Goal: Task Accomplishment & Management: Use online tool/utility

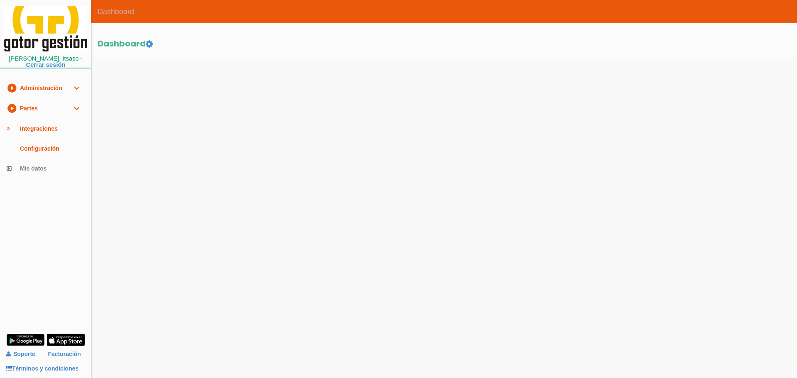
click at [31, 106] on link "play_circle_filled Partes expand_more" at bounding box center [45, 108] width 91 height 20
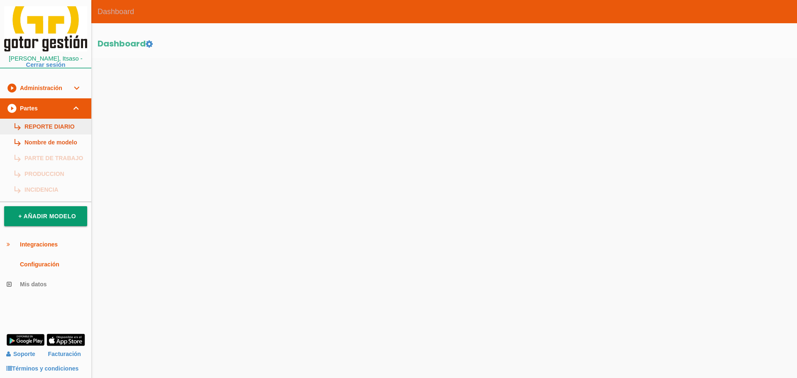
click at [49, 127] on link "subdirectory_arrow_right REPORTE DIARIO" at bounding box center [45, 127] width 91 height 16
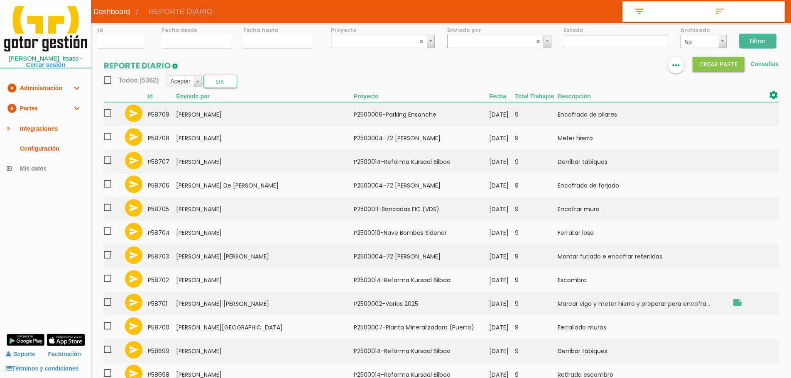
select select
click at [216, 42] on input "27/08/2025" at bounding box center [196, 42] width 69 height 14
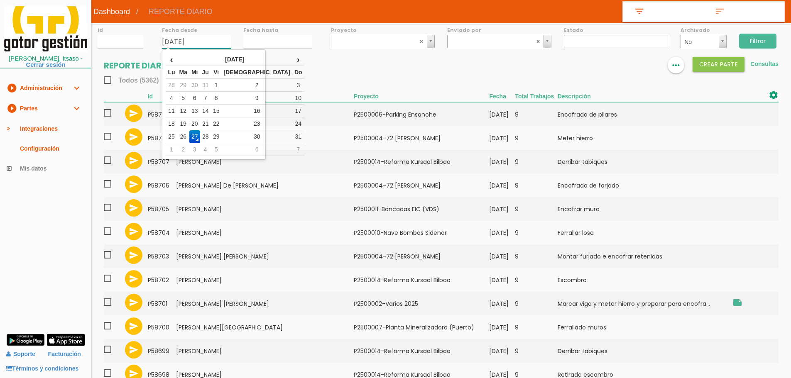
click at [222, 81] on td "1" at bounding box center [216, 85] width 11 height 13
type input "01/08/2025"
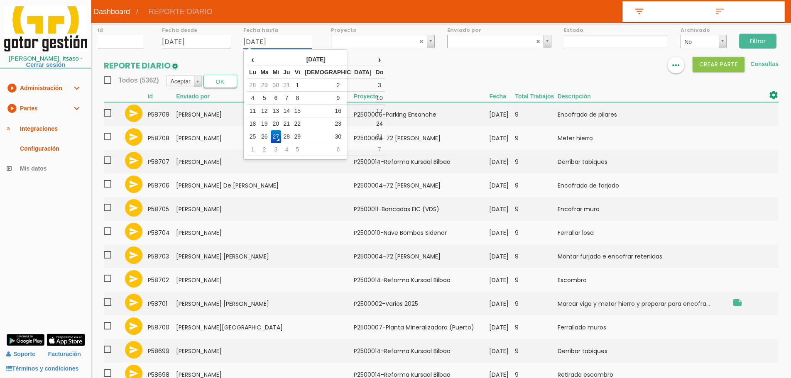
click at [252, 39] on input "27/08/2025" at bounding box center [277, 42] width 69 height 14
click at [257, 137] on td "25" at bounding box center [252, 136] width 11 height 13
click at [289, 44] on input "[DATE]" at bounding box center [277, 42] width 69 height 14
click at [292, 123] on td "21" at bounding box center [286, 123] width 11 height 13
type input "21/08/2025"
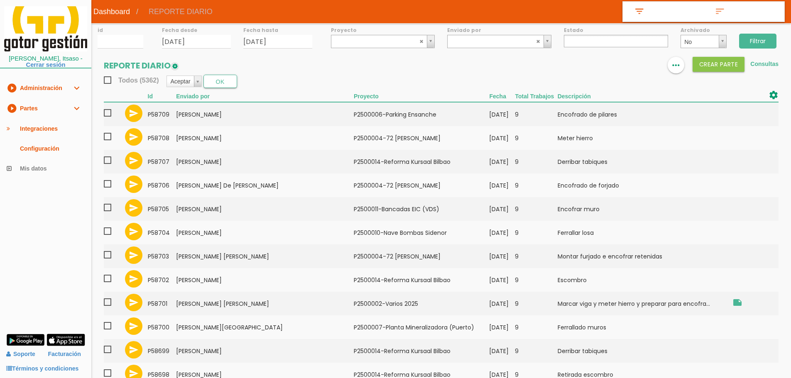
click at [579, 39] on ul at bounding box center [616, 41] width 104 height 12
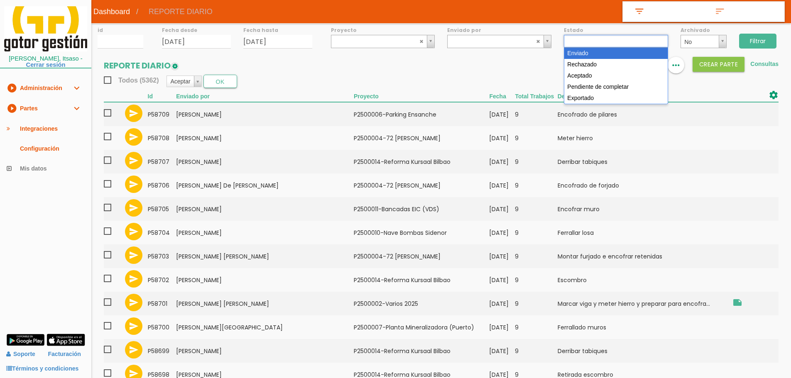
select select "1"
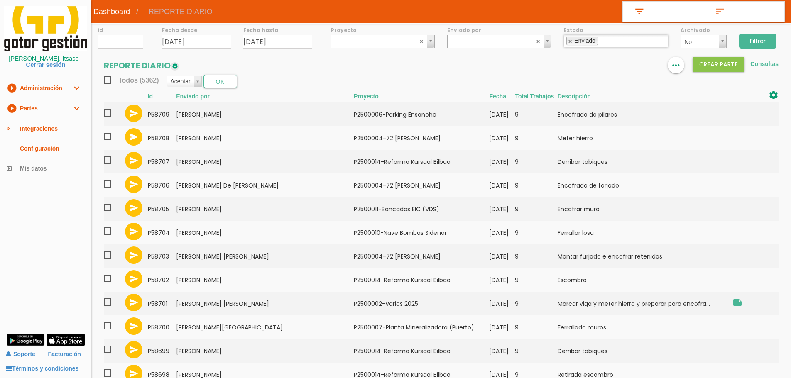
click at [764, 36] on input "Filtrar" at bounding box center [757, 41] width 37 height 15
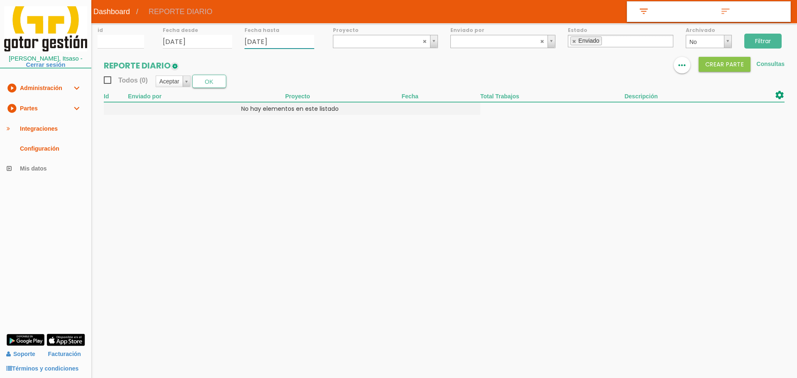
click at [293, 42] on input "[DATE]" at bounding box center [279, 42] width 70 height 14
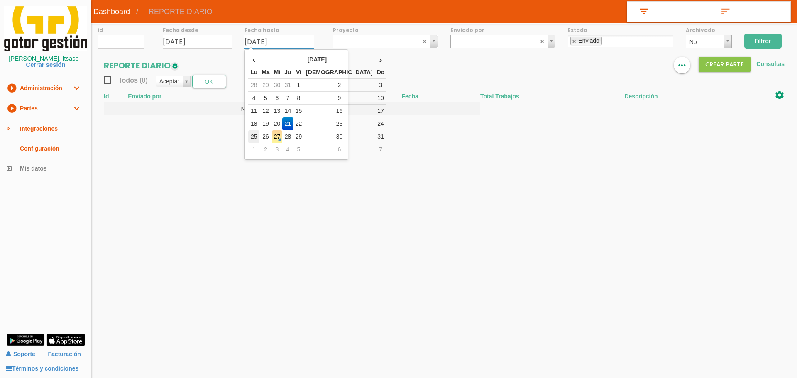
click at [257, 134] on td "25" at bounding box center [253, 136] width 11 height 13
type input "[DATE]"
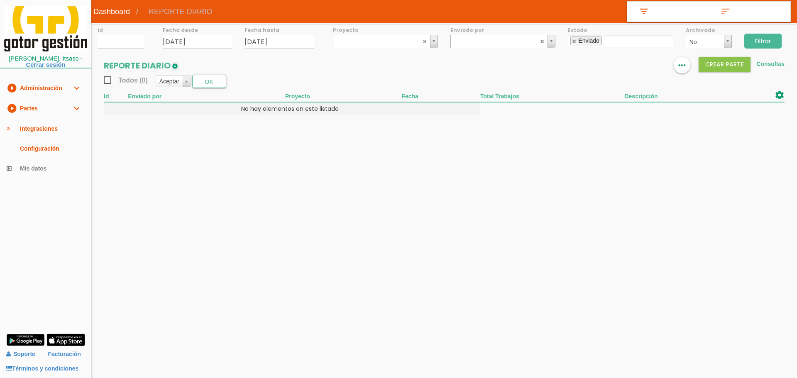
click at [763, 37] on input "Filtrar" at bounding box center [762, 41] width 37 height 15
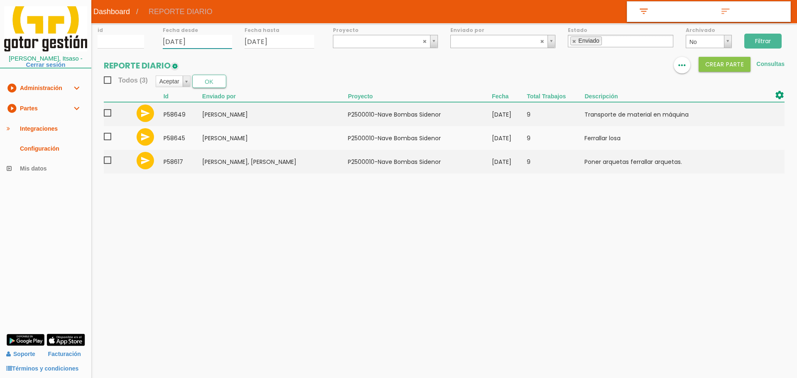
click at [226, 47] on input "[DATE]" at bounding box center [198, 42] width 70 height 14
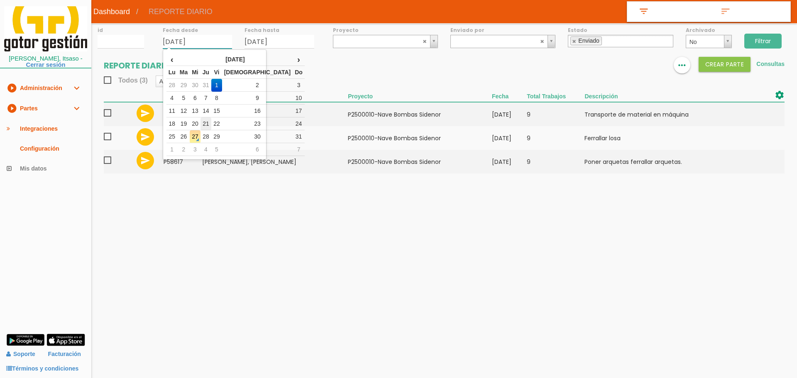
click at [211, 124] on td "21" at bounding box center [205, 123] width 11 height 13
type input "[DATE]"
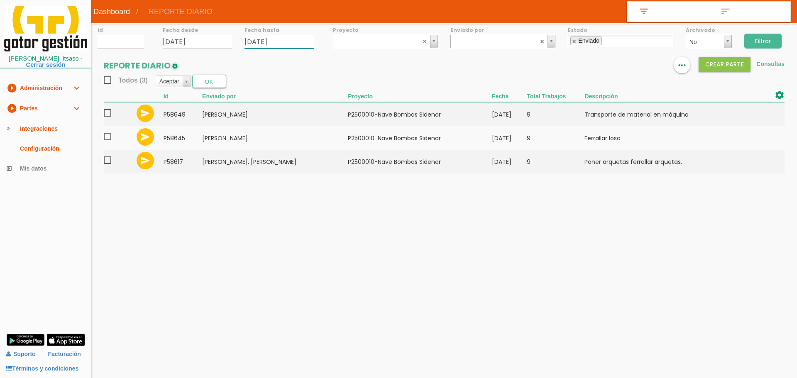
click at [296, 42] on input "[DATE]" at bounding box center [279, 42] width 70 height 14
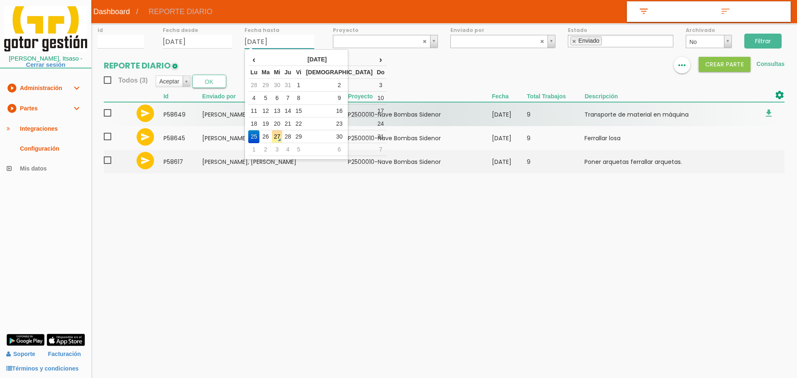
click at [293, 125] on td "21" at bounding box center [287, 123] width 11 height 13
type input "21/08/2025"
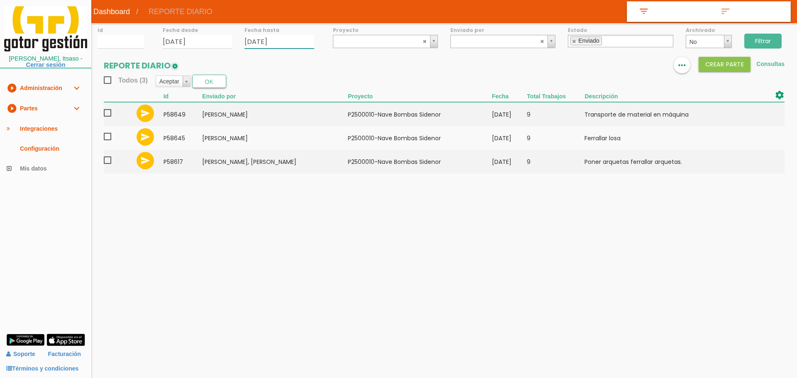
drag, startPoint x: 576, startPoint y: 41, endPoint x: 599, endPoint y: 40, distance: 23.7
click at [576, 41] on link at bounding box center [574, 41] width 5 height 5
select select
click at [774, 42] on input "Filtrar" at bounding box center [762, 41] width 37 height 15
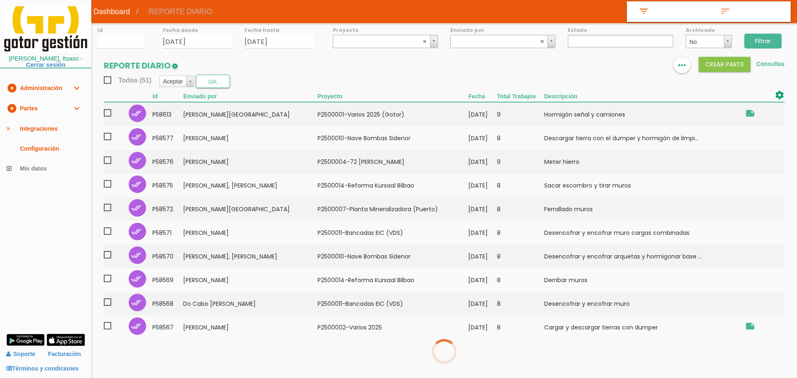
select select
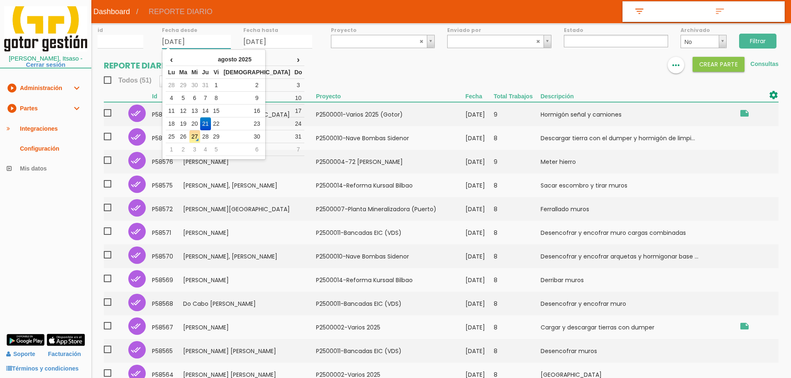
click at [203, 42] on input "21/08/2025" at bounding box center [196, 42] width 69 height 14
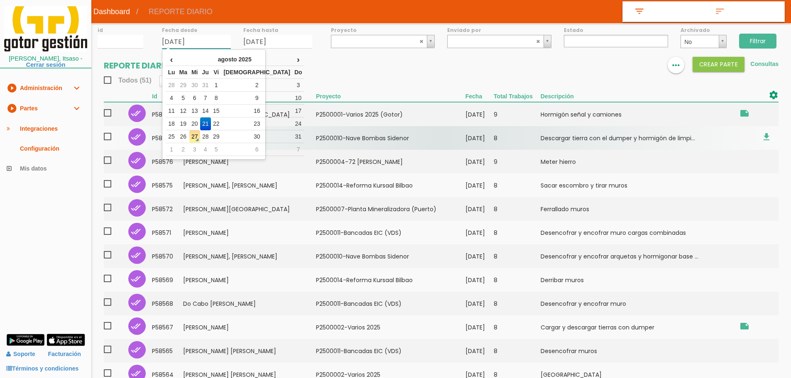
click at [171, 134] on td "25" at bounding box center [171, 136] width 11 height 13
type input "[DATE]"
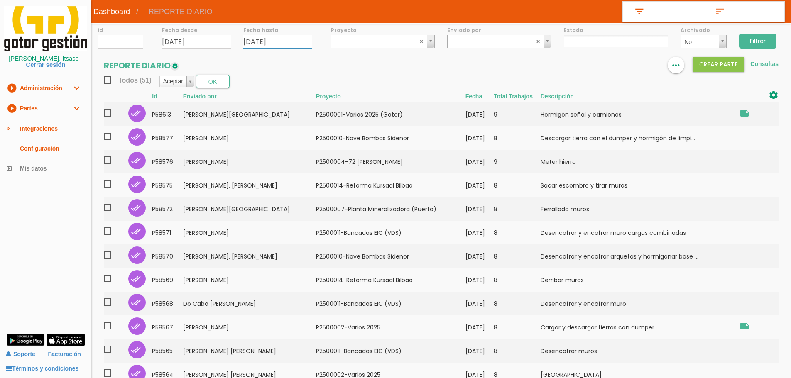
click at [296, 35] on input "21/08/2025" at bounding box center [277, 42] width 69 height 14
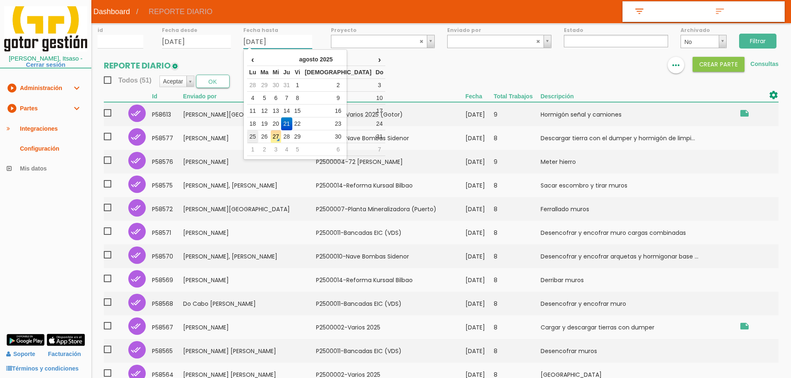
click at [255, 131] on td "25" at bounding box center [252, 136] width 11 height 13
type input "[DATE]"
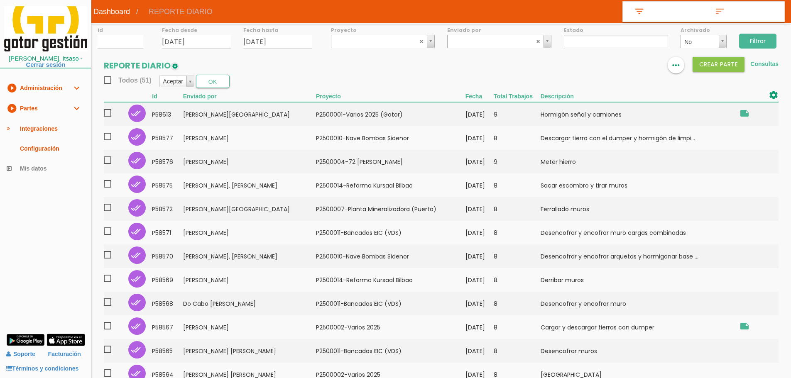
click at [749, 42] on input "Filtrar" at bounding box center [757, 41] width 37 height 15
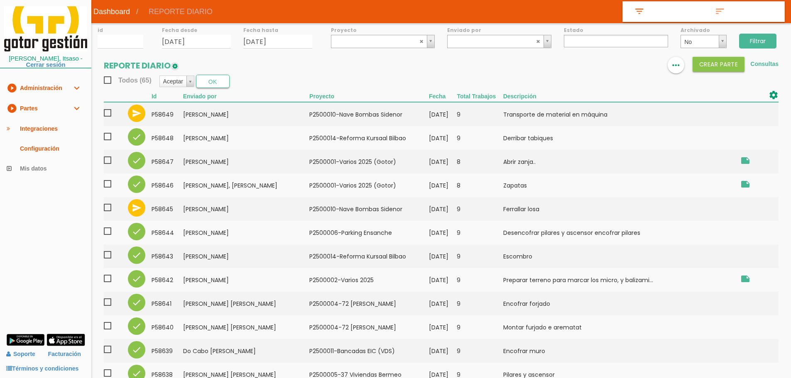
click at [592, 40] on ul at bounding box center [616, 41] width 104 height 12
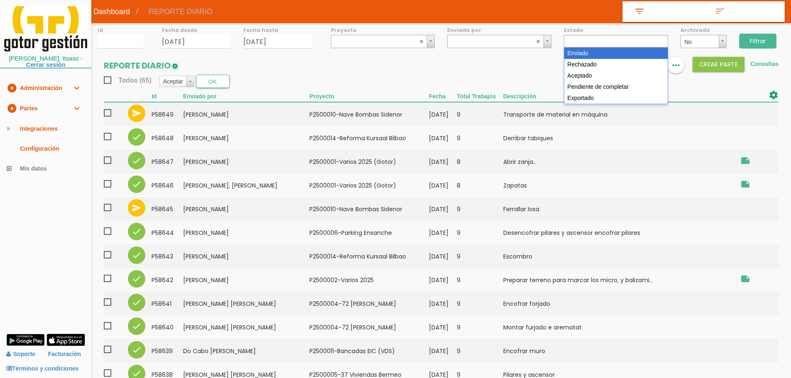
select select "1"
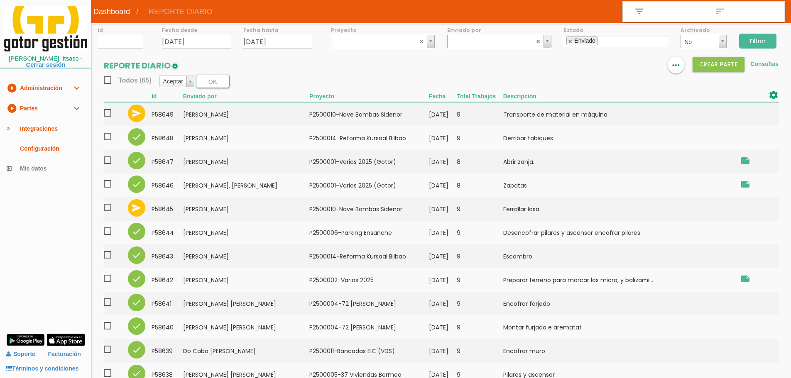
click at [742, 40] on input "Filtrar" at bounding box center [757, 41] width 37 height 15
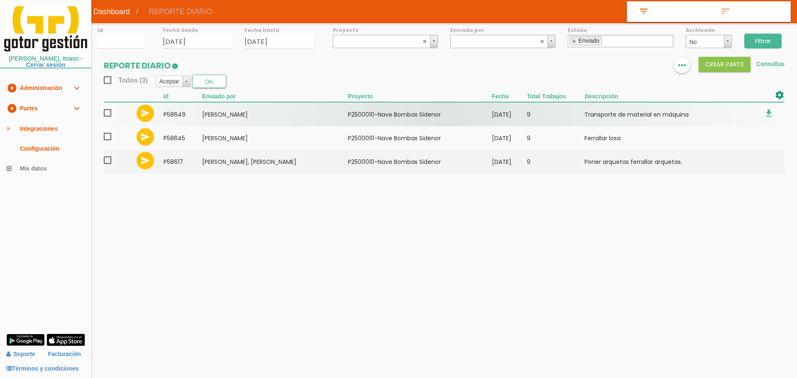
drag, startPoint x: 109, startPoint y: 112, endPoint x: 110, endPoint y: 118, distance: 5.9
click at [108, 112] on span at bounding box center [111, 113] width 15 height 10
click at [0, 0] on input "checkbox" at bounding box center [0, 0] width 0 height 0
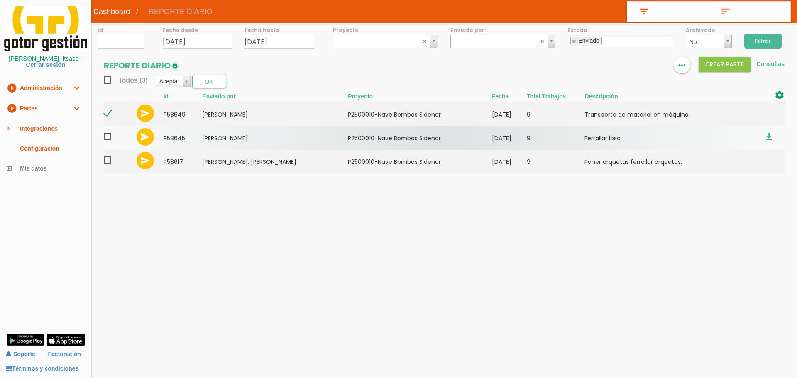
click at [110, 139] on span at bounding box center [111, 137] width 15 height 10
click at [0, 0] on input "checkbox" at bounding box center [0, 0] width 0 height 0
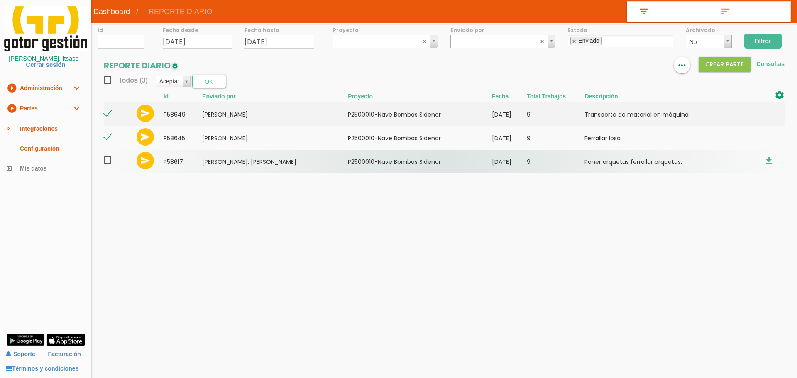
click at [105, 165] on span at bounding box center [111, 160] width 15 height 10
click at [0, 0] on input "checkbox" at bounding box center [0, 0] width 0 height 0
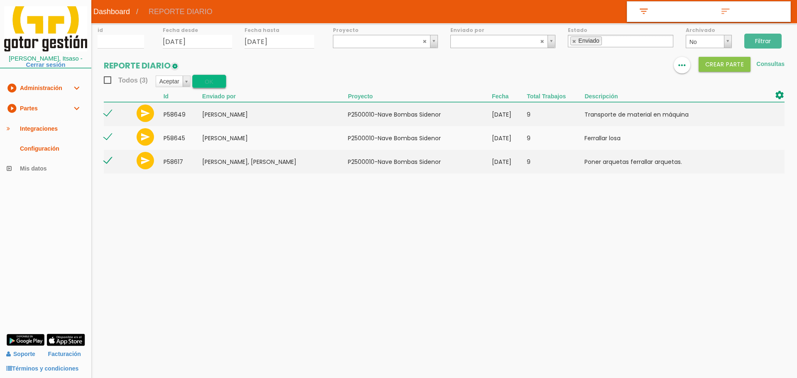
click at [206, 84] on button "OK" at bounding box center [209, 81] width 34 height 13
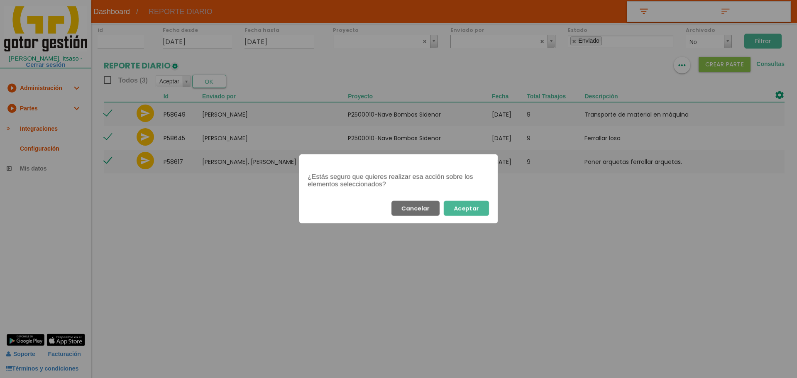
click at [481, 208] on button "Aceptar" at bounding box center [466, 208] width 45 height 15
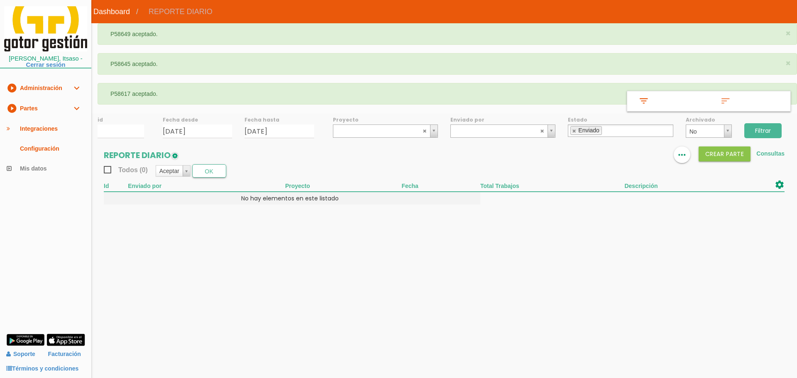
drag, startPoint x: 575, startPoint y: 131, endPoint x: 592, endPoint y: 128, distance: 16.8
click at [575, 131] on link at bounding box center [574, 130] width 5 height 5
select select
click at [765, 126] on input "Filtrar" at bounding box center [762, 130] width 37 height 15
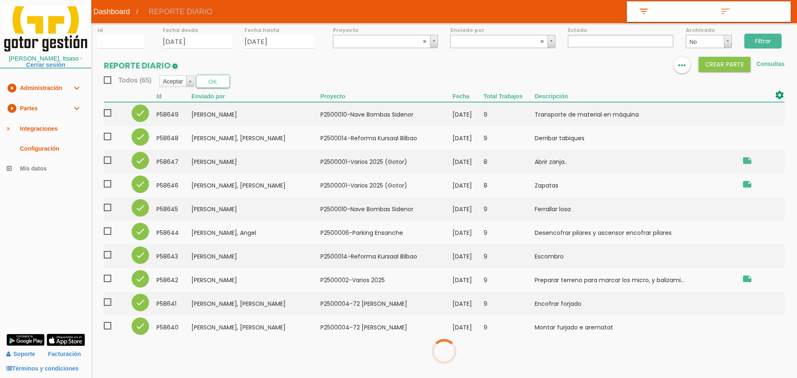
select select
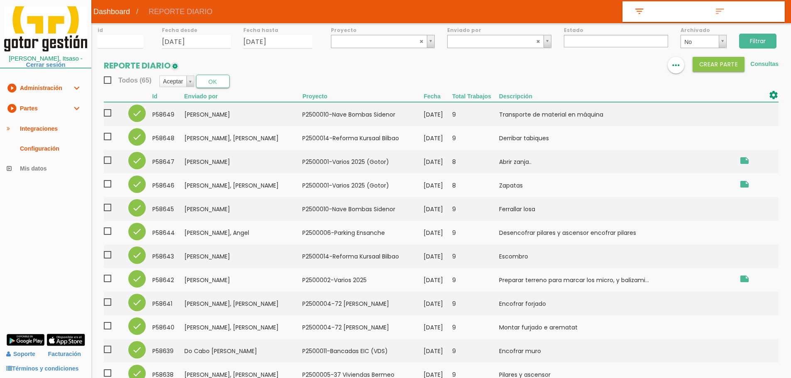
click at [108, 79] on span "Todos (65)" at bounding box center [128, 80] width 48 height 10
click at [0, 0] on input "Todos (65)" at bounding box center [0, 0] width 0 height 0
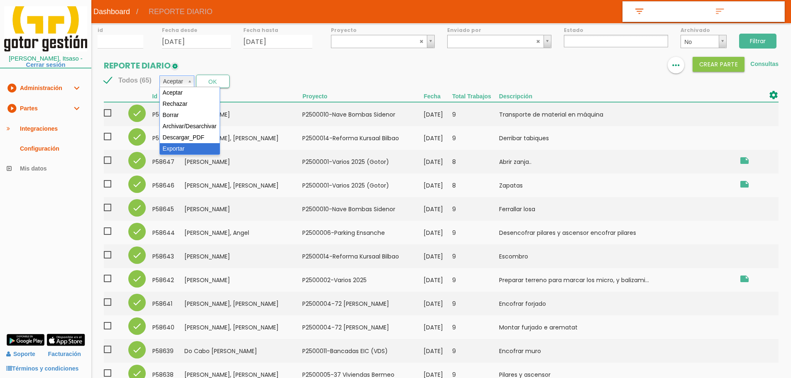
select select "6"
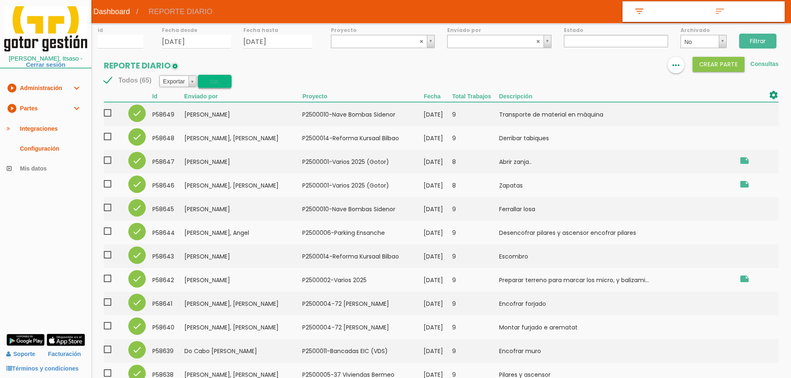
click at [215, 85] on button "OK" at bounding box center [215, 81] width 34 height 13
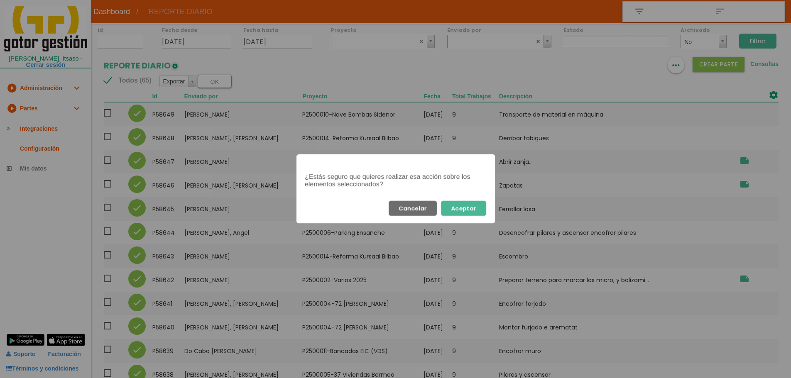
click at [466, 207] on button "Aceptar" at bounding box center [463, 208] width 45 height 15
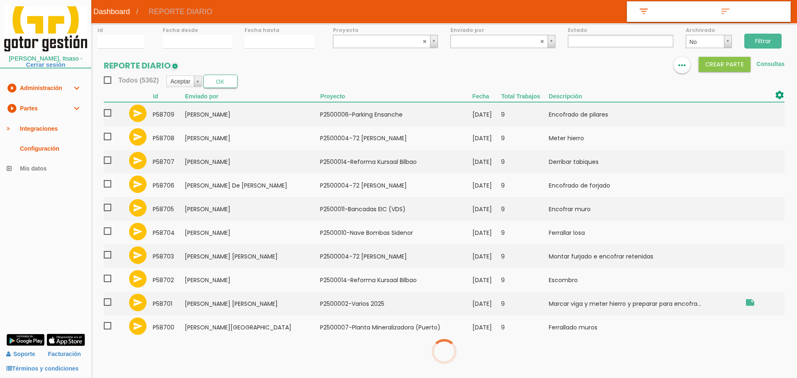
select select
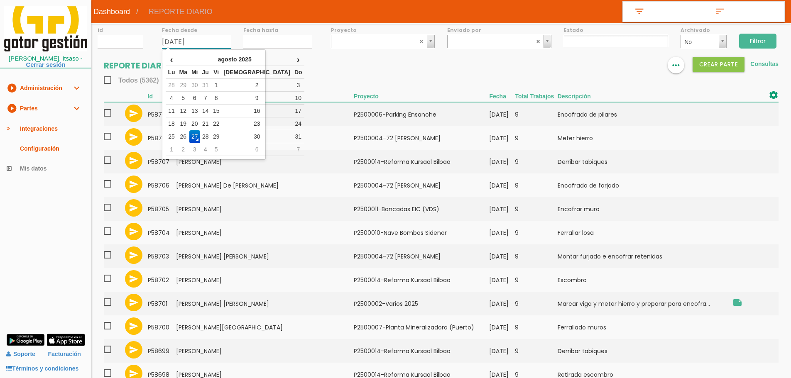
click at [187, 47] on input "[DATE]" at bounding box center [196, 42] width 69 height 14
click at [187, 138] on td "26" at bounding box center [183, 136] width 12 height 13
type input "[DATE]"
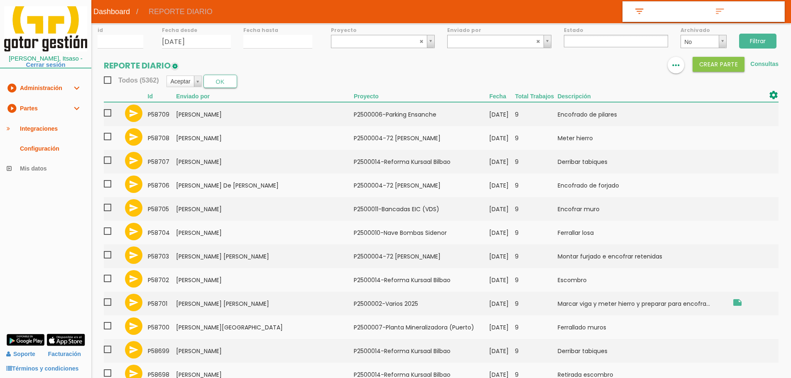
click at [264, 34] on label "Fecha hasta" at bounding box center [277, 30] width 69 height 7
click at [259, 44] on input "27/08/2025" at bounding box center [277, 42] width 69 height 14
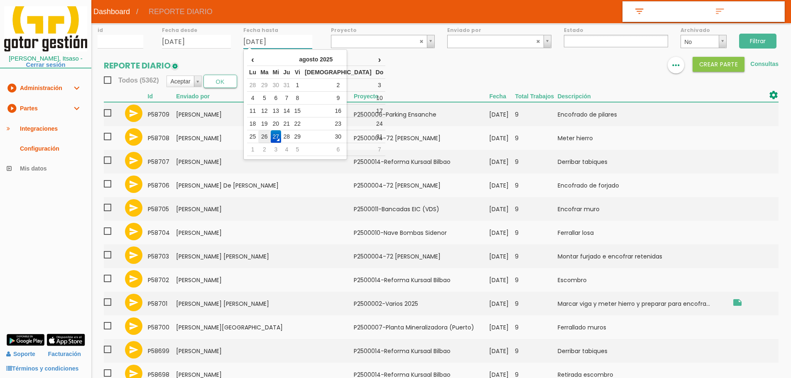
drag, startPoint x: 270, startPoint y: 133, endPoint x: 279, endPoint y: 132, distance: 8.3
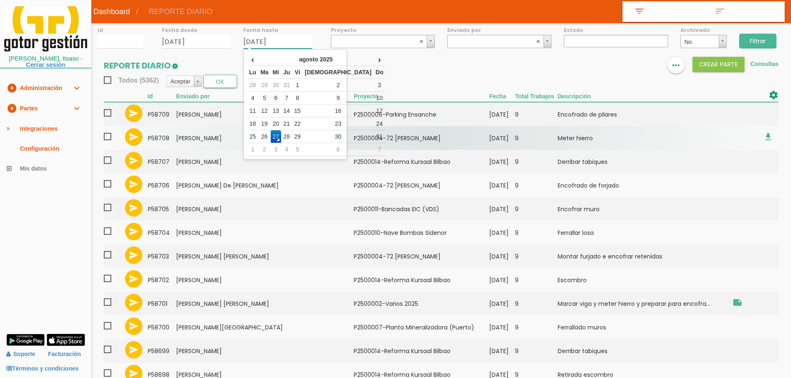
click at [270, 133] on td "26" at bounding box center [264, 136] width 12 height 13
type input "[DATE]"
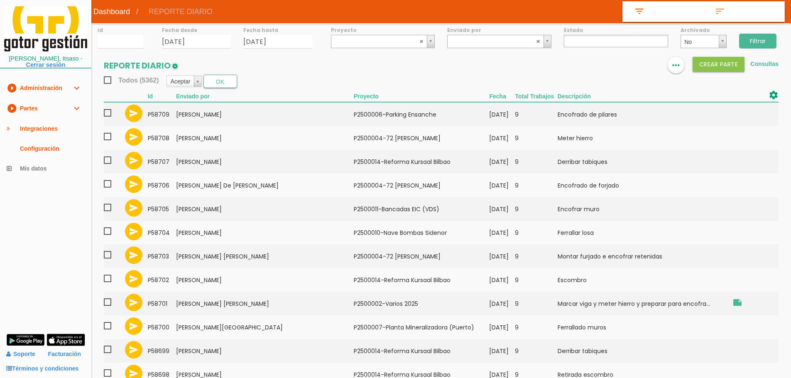
click at [765, 39] on input "Filtrar" at bounding box center [757, 41] width 37 height 15
select select
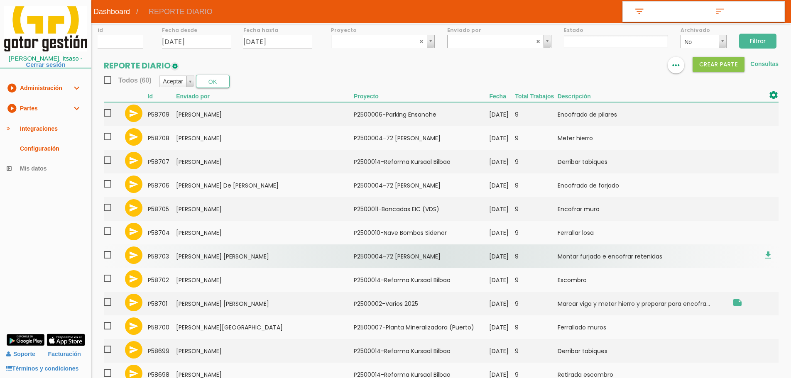
click at [252, 265] on td "[PERSON_NAME] [PERSON_NAME]" at bounding box center [265, 256] width 178 height 24
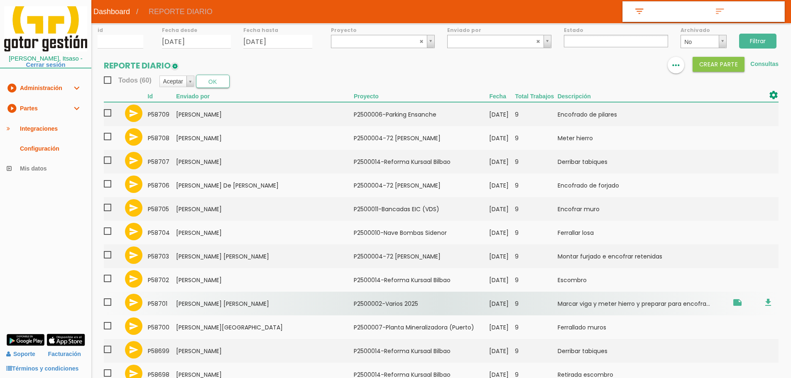
click at [210, 301] on td "[PERSON_NAME] [PERSON_NAME]" at bounding box center [265, 304] width 178 height 24
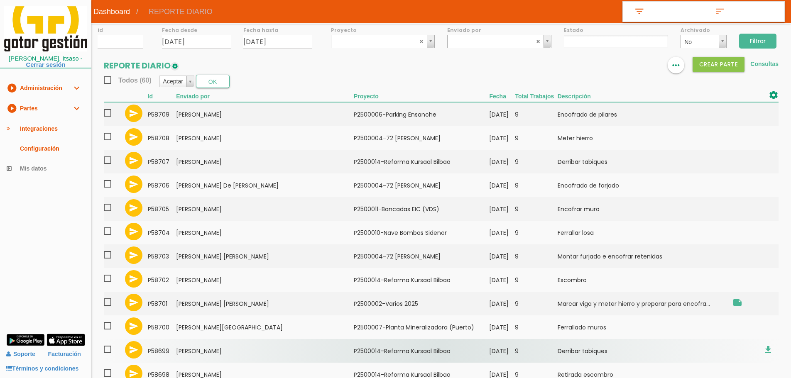
click at [208, 348] on td "Masa Abad, Hodei" at bounding box center [265, 351] width 178 height 24
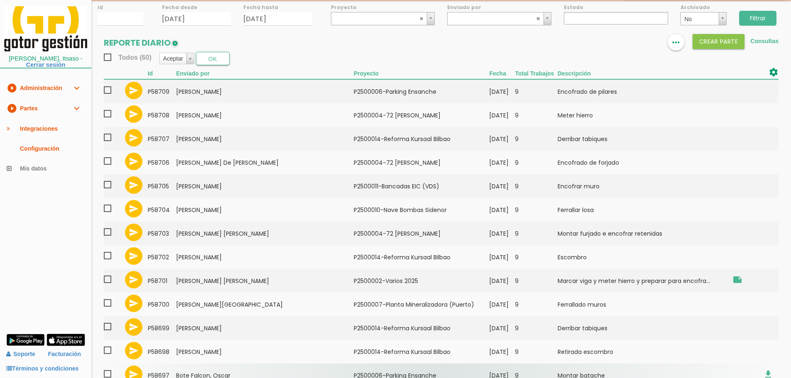
scroll to position [42, 0]
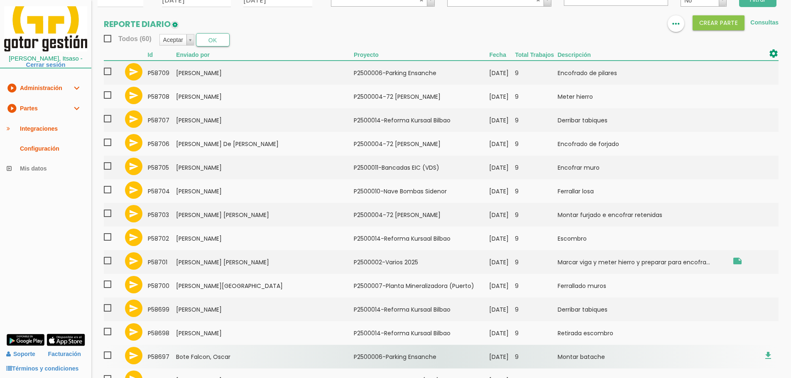
click at [266, 351] on td "Bote Falcon, Oscar" at bounding box center [265, 357] width 178 height 24
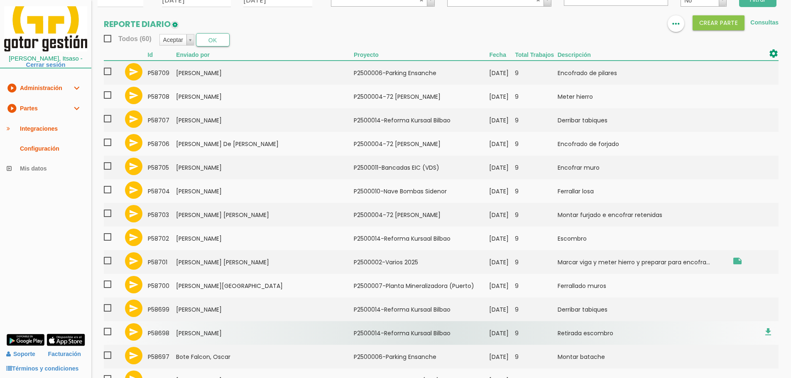
click at [235, 335] on td "Romero Alvarez, Ramon" at bounding box center [265, 333] width 178 height 24
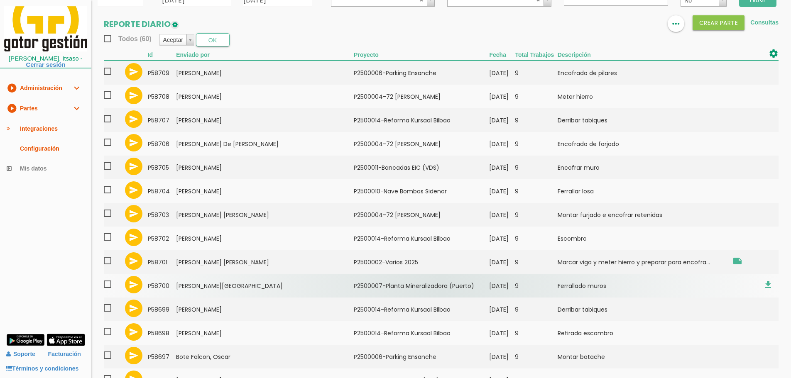
click at [235, 289] on td "Elorriaga Lecanda, Patxi" at bounding box center [265, 286] width 178 height 24
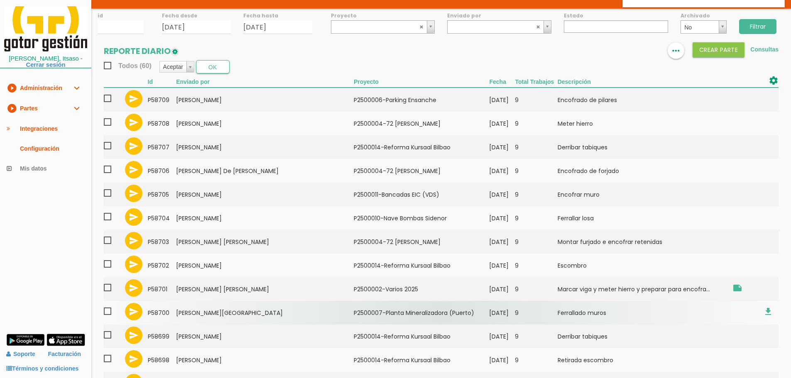
scroll to position [0, 0]
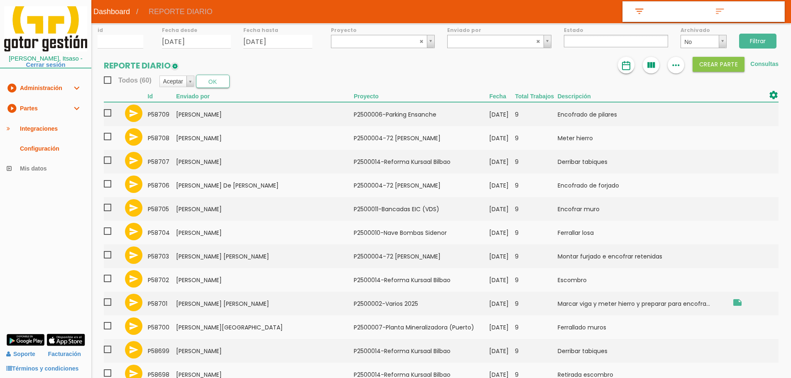
click at [627, 64] on img at bounding box center [626, 66] width 10 height 10
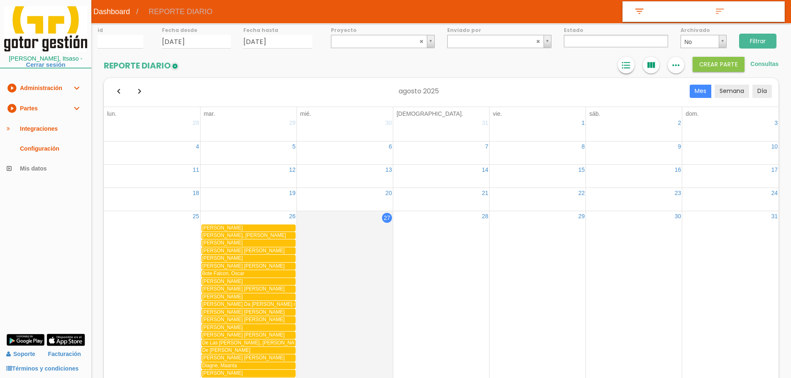
click at [628, 64] on icon "format_list_bulleted" at bounding box center [626, 65] width 11 height 17
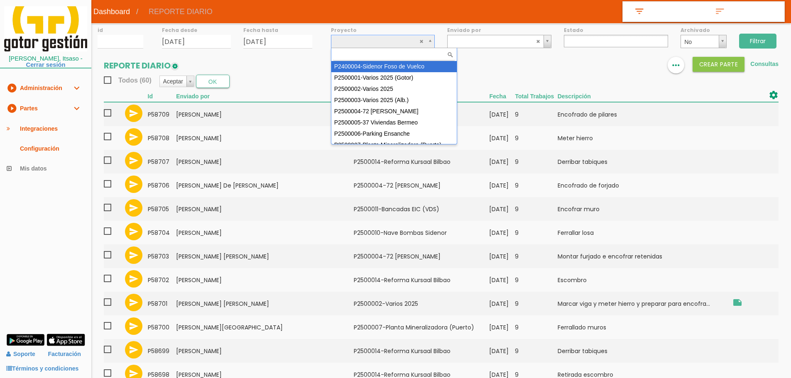
select select "81"
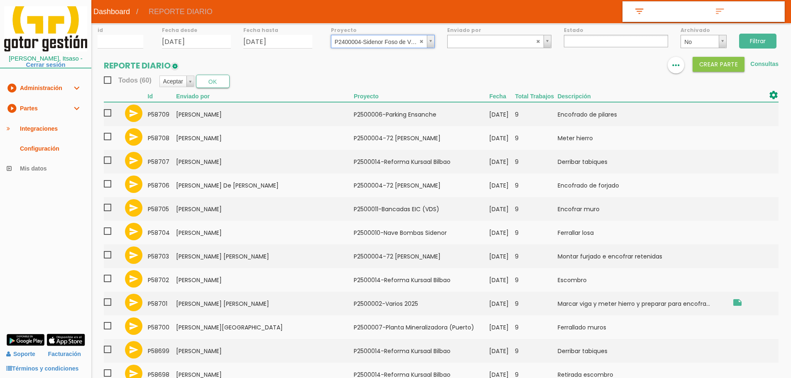
click at [764, 40] on input "Filtrar" at bounding box center [757, 41] width 37 height 15
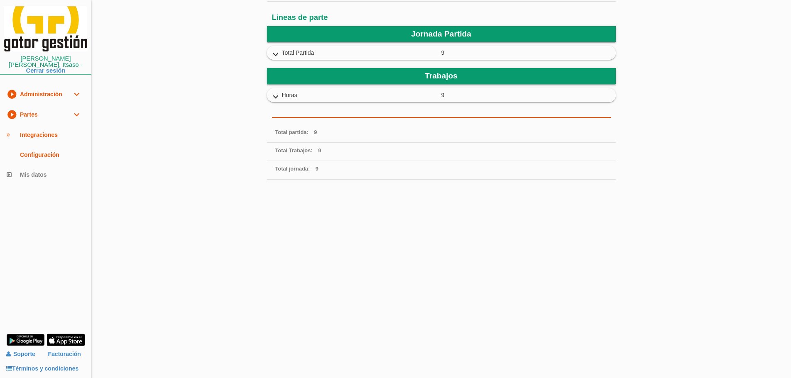
scroll to position [249, 0]
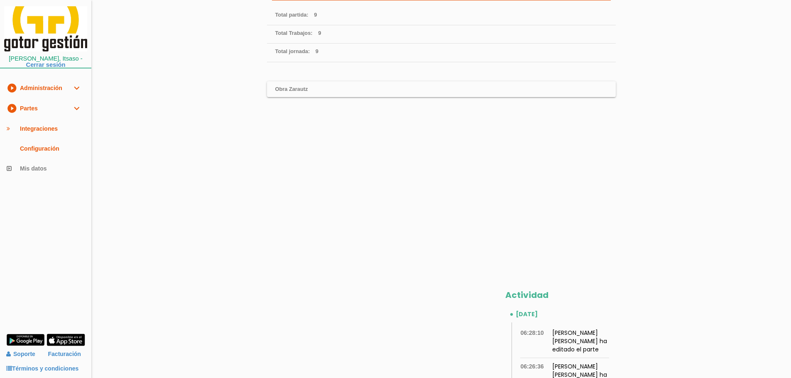
scroll to position [169, 0]
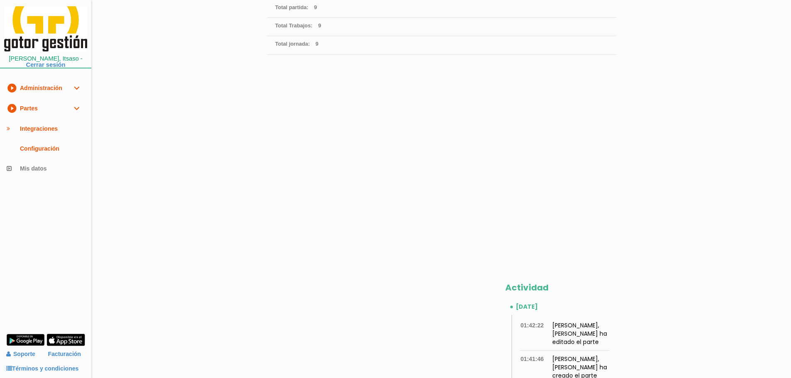
scroll to position [235, 0]
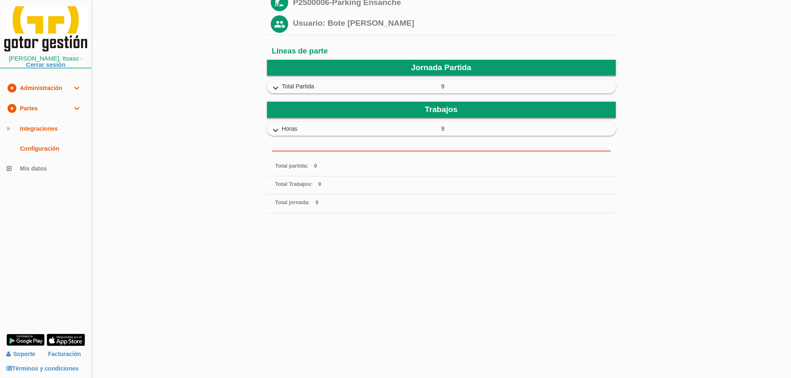
scroll to position [208, 0]
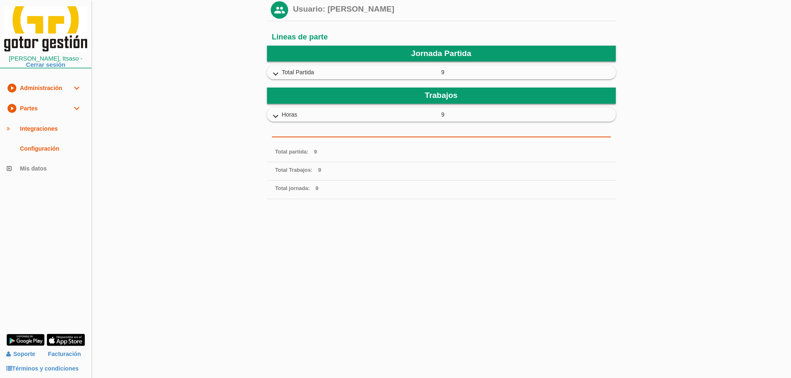
scroll to position [252, 0]
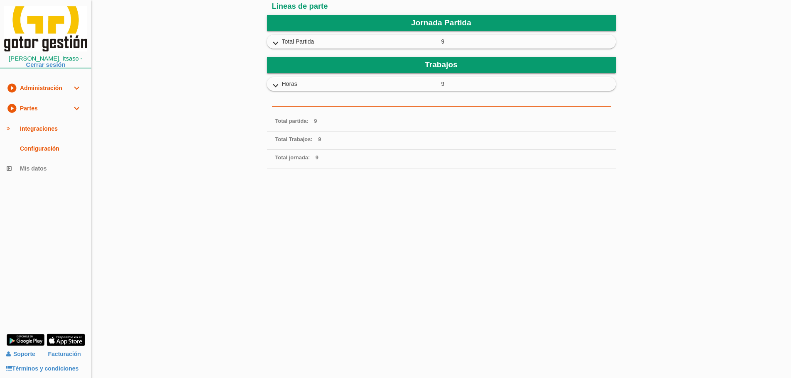
scroll to position [252, 0]
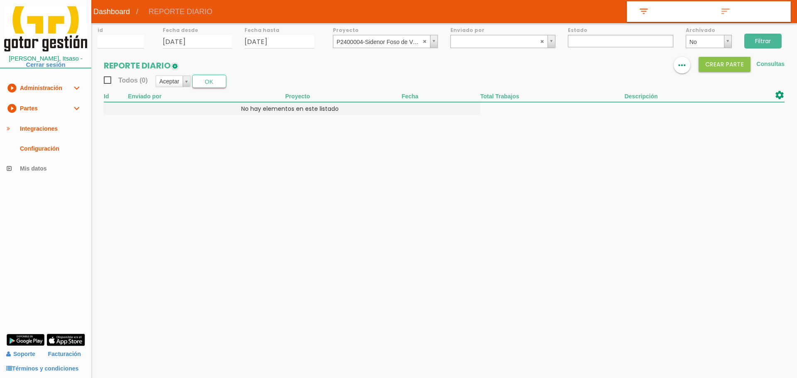
select select
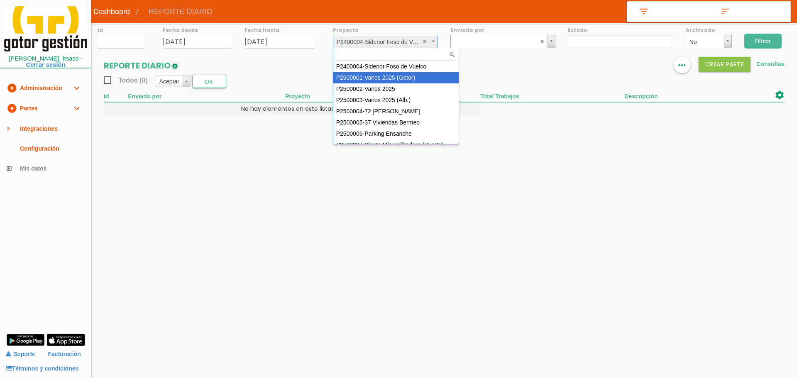
select select "83"
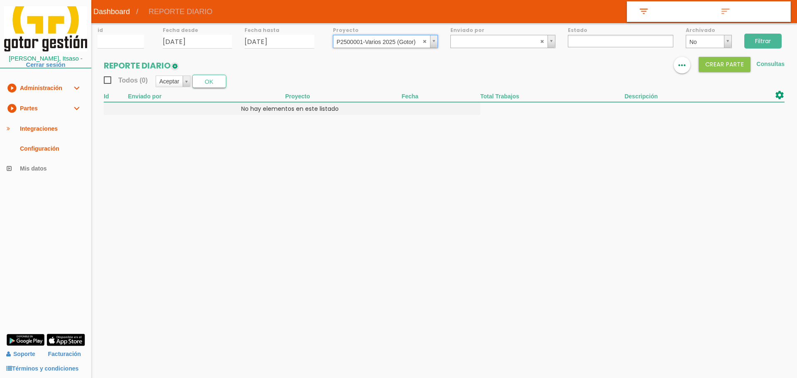
click at [764, 37] on input "Filtrar" at bounding box center [762, 41] width 37 height 15
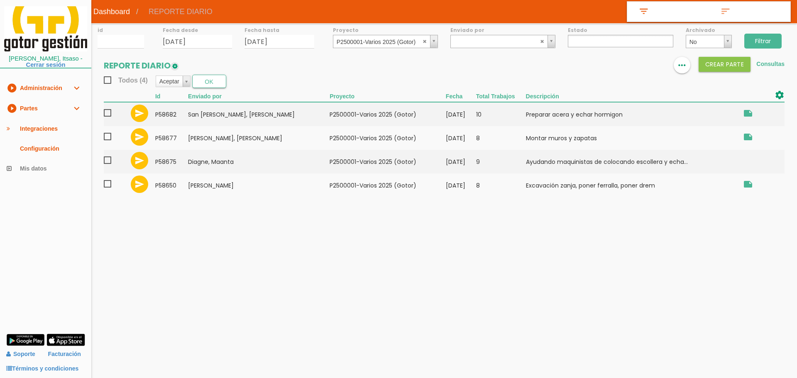
select select
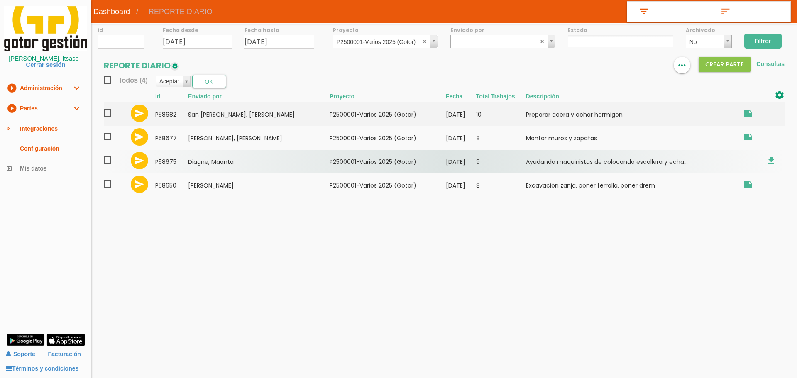
click at [110, 161] on span at bounding box center [111, 160] width 15 height 10
click at [0, 0] on input "checkbox" at bounding box center [0, 0] width 0 height 0
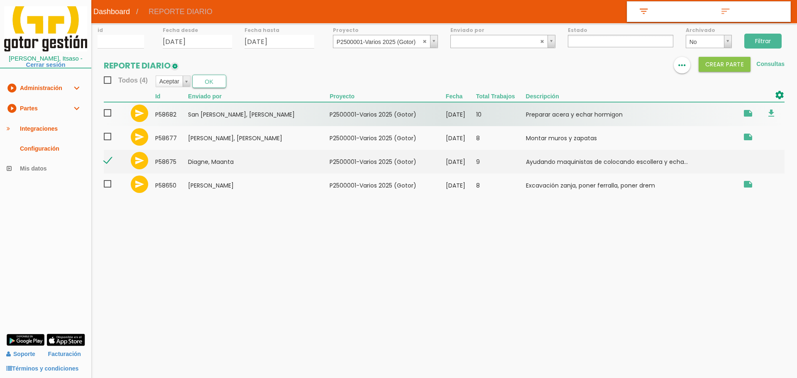
click at [113, 115] on span at bounding box center [111, 113] width 15 height 10
click at [0, 0] on input "checkbox" at bounding box center [0, 0] width 0 height 0
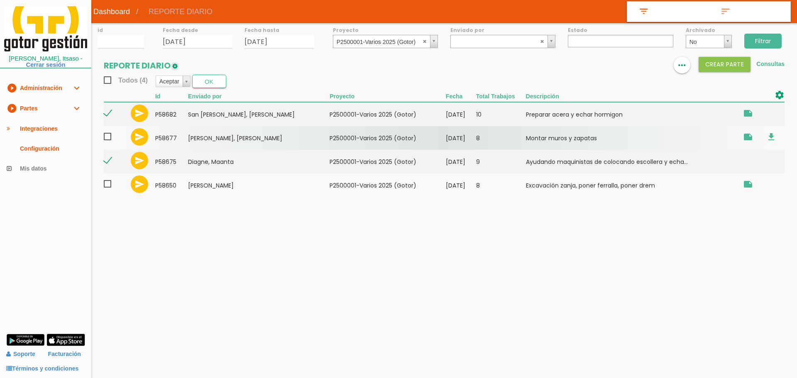
click at [107, 136] on span at bounding box center [111, 137] width 15 height 10
click at [0, 0] on input "checkbox" at bounding box center [0, 0] width 0 height 0
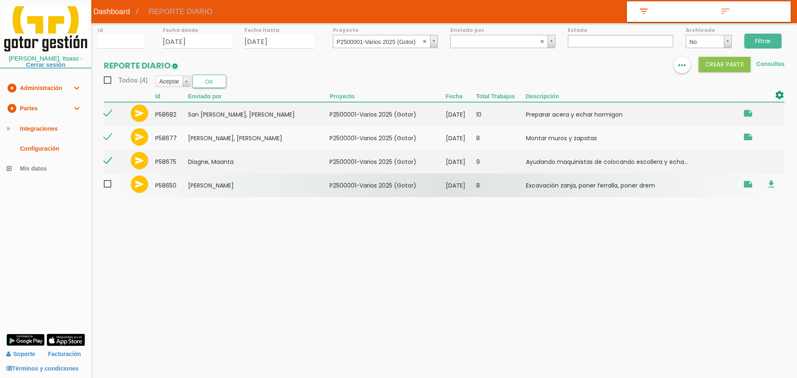
click at [107, 186] on span at bounding box center [111, 184] width 15 height 10
click at [0, 0] on input "checkbox" at bounding box center [0, 0] width 0 height 0
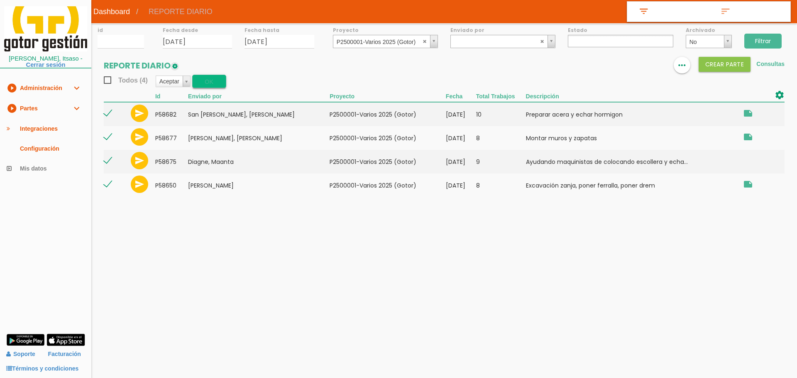
click at [213, 81] on button "OK" at bounding box center [209, 81] width 34 height 13
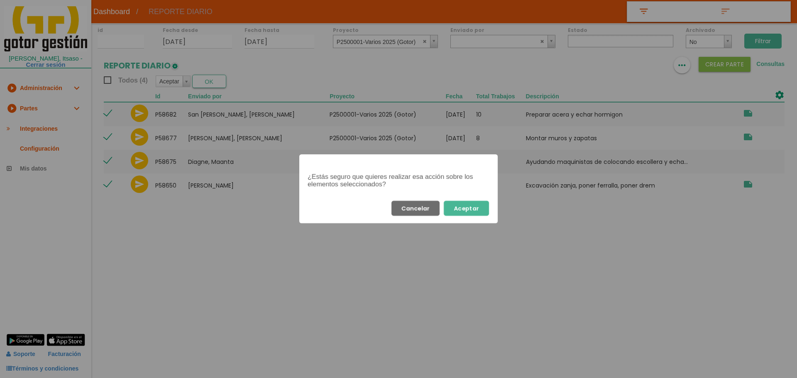
click at [479, 212] on button "Aceptar" at bounding box center [466, 208] width 45 height 15
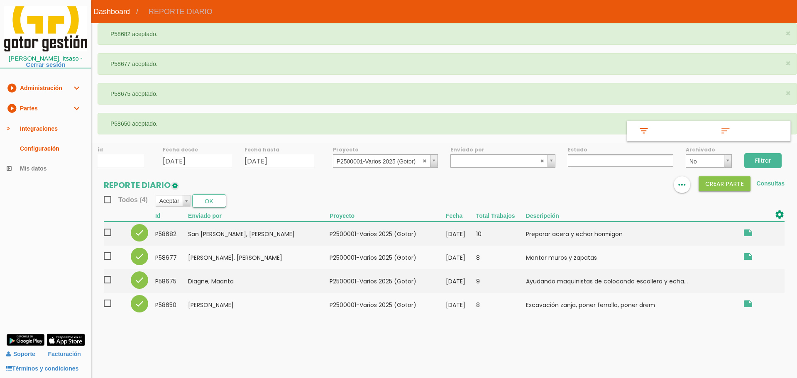
select select
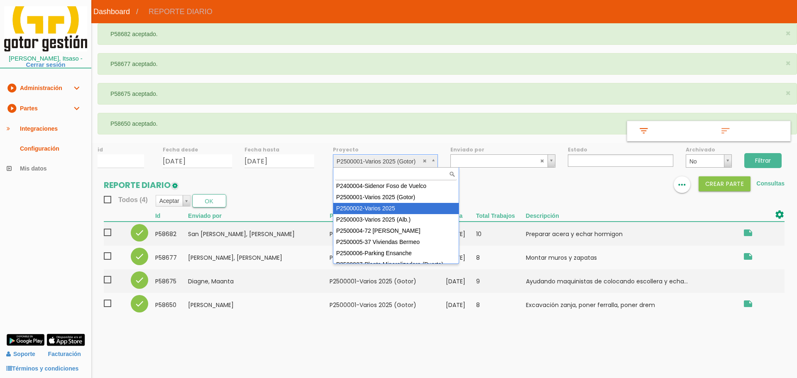
select select "84"
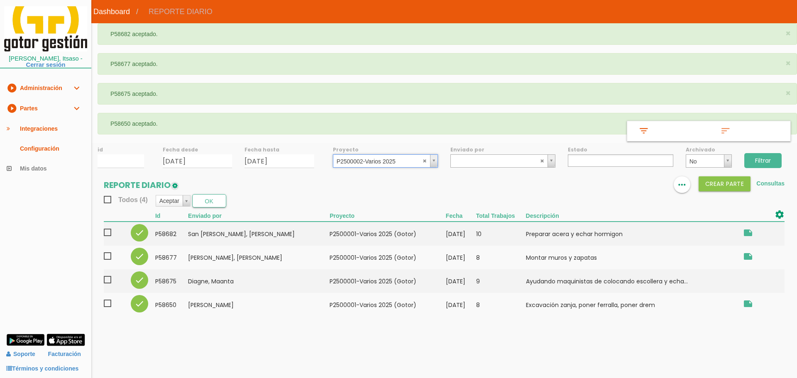
click at [767, 161] on input "Filtrar" at bounding box center [762, 160] width 37 height 15
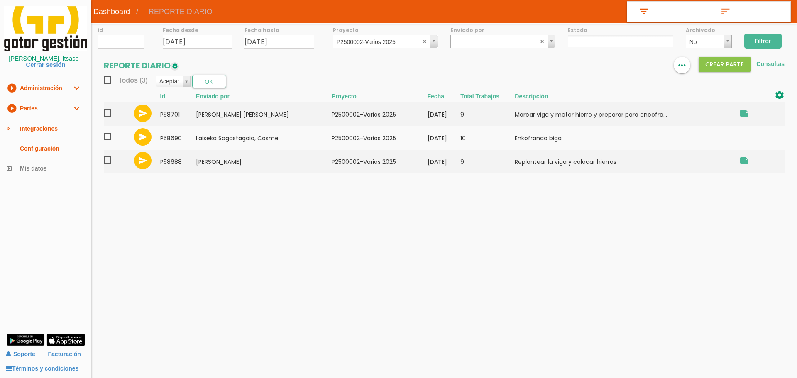
select select
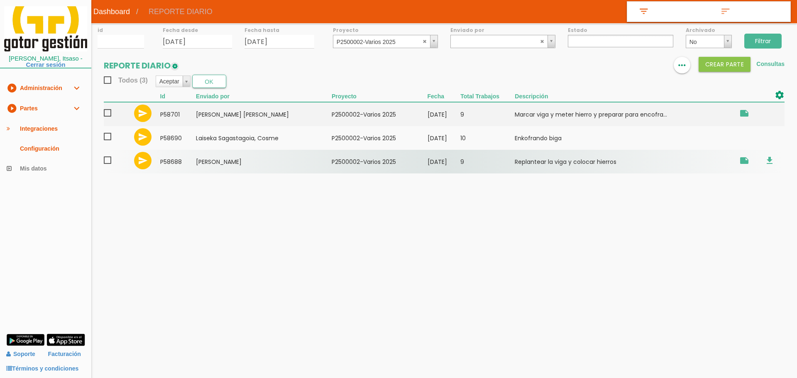
click at [106, 158] on span at bounding box center [111, 160] width 15 height 10
click at [0, 0] on input "checkbox" at bounding box center [0, 0] width 0 height 0
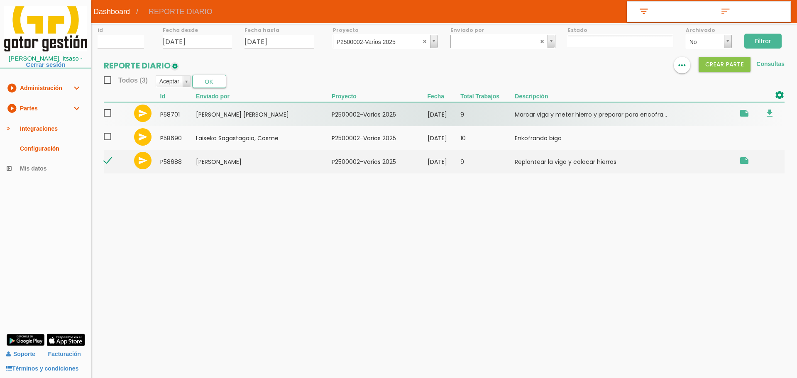
click at [106, 114] on span at bounding box center [111, 113] width 15 height 10
click at [0, 0] on input "checkbox" at bounding box center [0, 0] width 0 height 0
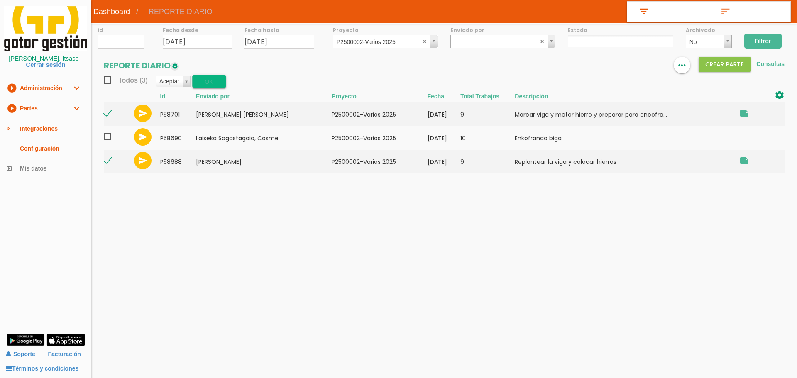
click at [218, 81] on button "OK" at bounding box center [209, 81] width 34 height 13
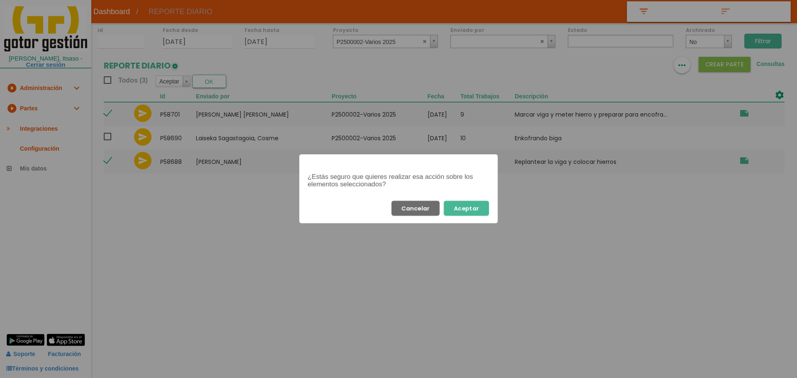
drag, startPoint x: 472, startPoint y: 206, endPoint x: 473, endPoint y: 199, distance: 7.1
click at [472, 205] on button "Aceptar" at bounding box center [466, 208] width 45 height 15
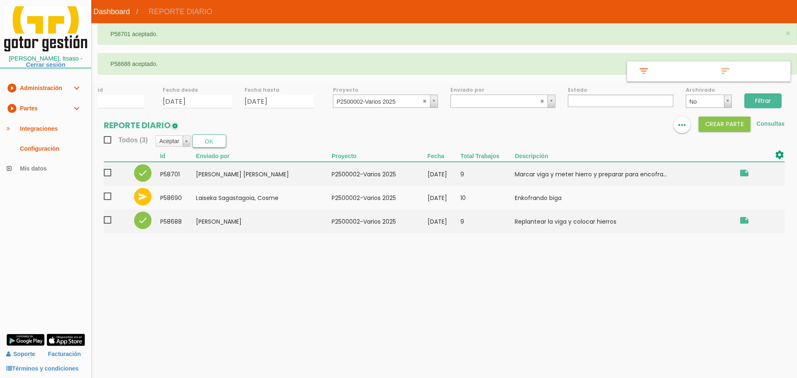
select select
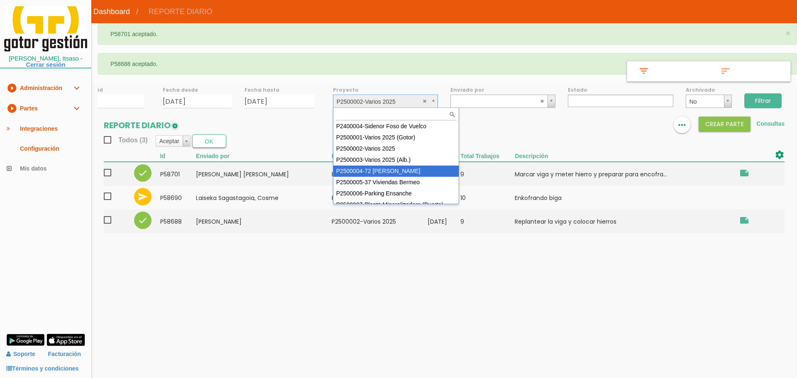
select select "86"
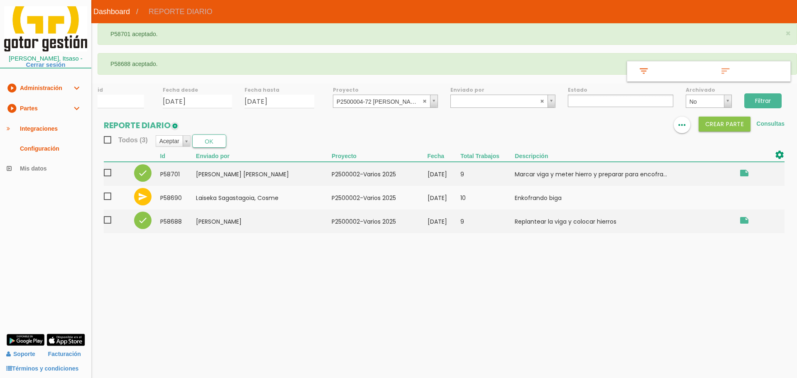
click at [772, 104] on input "Filtrar" at bounding box center [762, 100] width 37 height 15
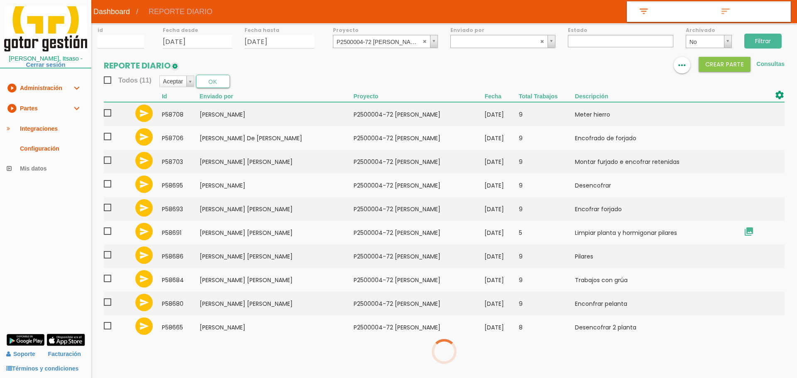
select select
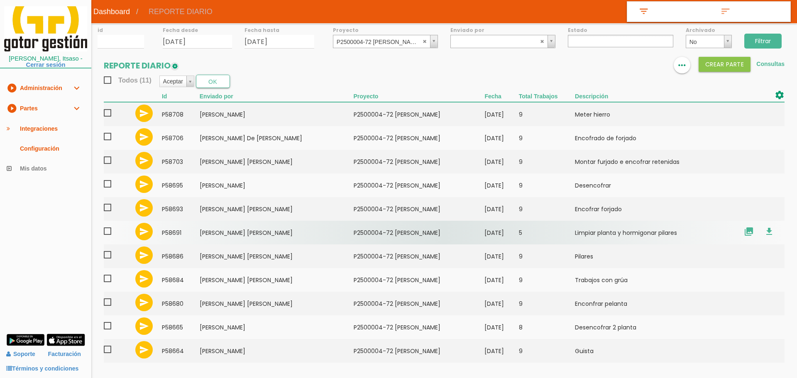
click at [544, 228] on td "5" at bounding box center [547, 233] width 56 height 24
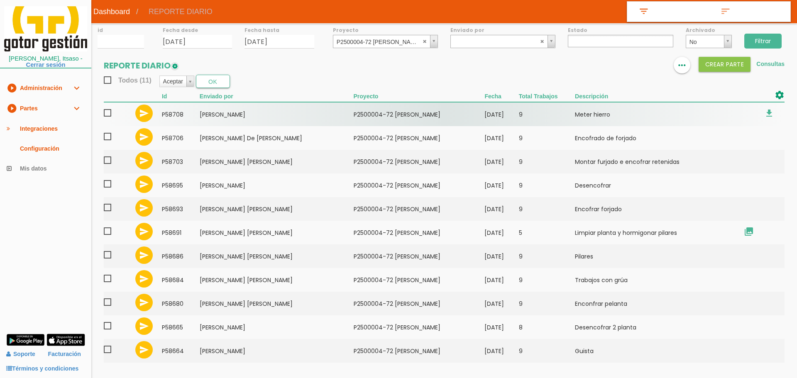
click at [108, 112] on span at bounding box center [111, 113] width 15 height 10
click at [0, 0] on input "checkbox" at bounding box center [0, 0] width 0 height 0
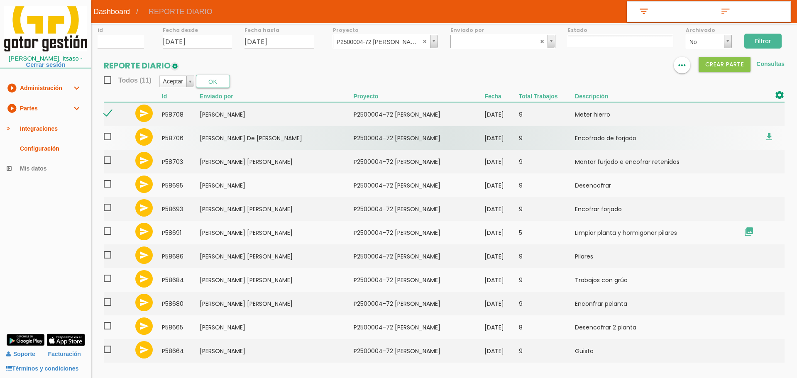
click at [108, 136] on span at bounding box center [111, 137] width 15 height 10
click at [0, 0] on input "checkbox" at bounding box center [0, 0] width 0 height 0
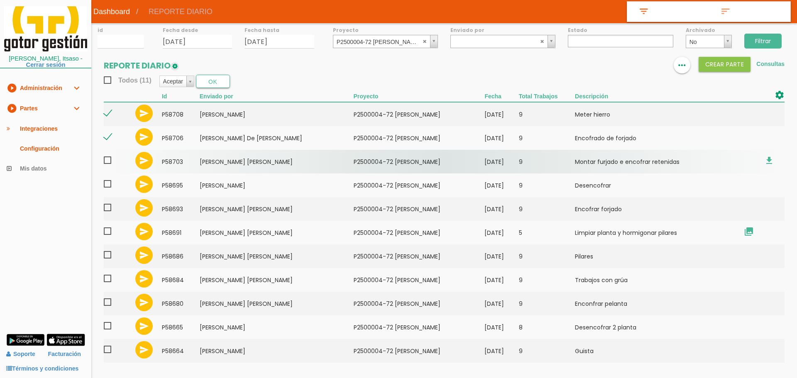
click at [107, 159] on span at bounding box center [111, 160] width 15 height 10
click at [0, 0] on input "checkbox" at bounding box center [0, 0] width 0 height 0
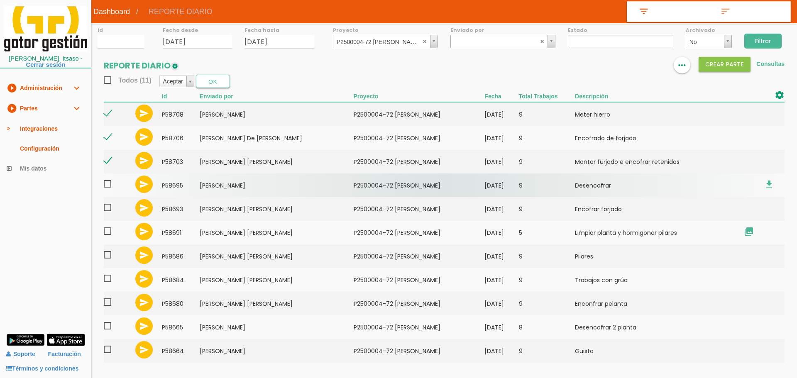
drag, startPoint x: 105, startPoint y: 181, endPoint x: 106, endPoint y: 188, distance: 7.2
click at [105, 183] on span at bounding box center [111, 184] width 15 height 10
click at [0, 0] on input "checkbox" at bounding box center [0, 0] width 0 height 0
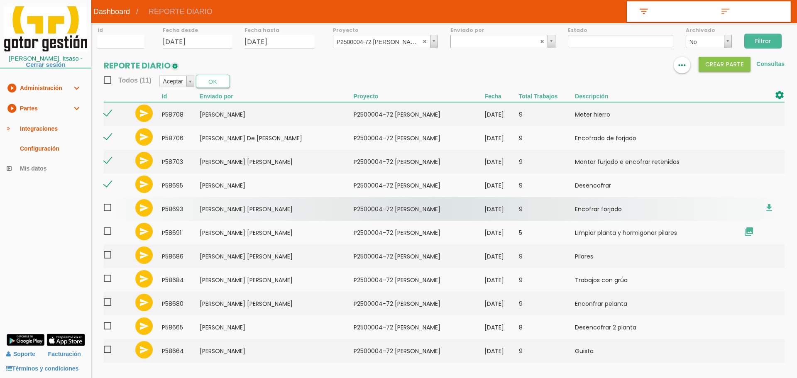
click at [108, 206] on span at bounding box center [111, 208] width 15 height 10
click at [0, 0] on input "checkbox" at bounding box center [0, 0] width 0 height 0
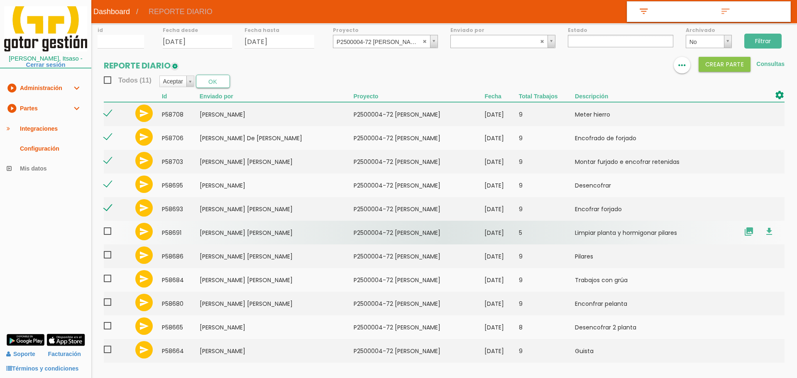
click at [107, 232] on span at bounding box center [111, 231] width 15 height 10
click at [0, 0] on input "checkbox" at bounding box center [0, 0] width 0 height 0
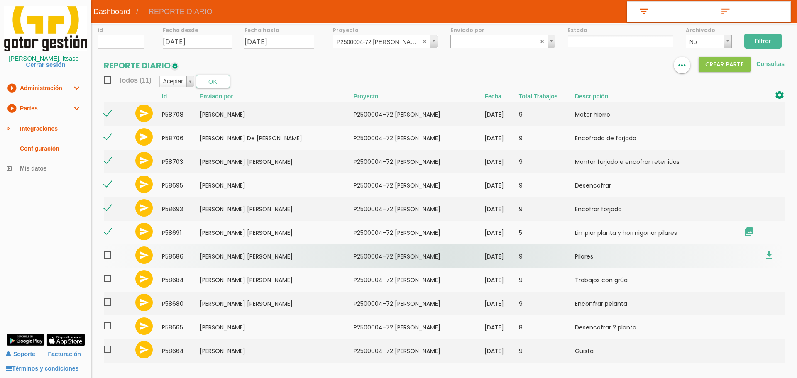
drag, startPoint x: 108, startPoint y: 255, endPoint x: 108, endPoint y: 259, distance: 4.2
click at [108, 257] on span at bounding box center [111, 255] width 15 height 10
click at [0, 0] on input "checkbox" at bounding box center [0, 0] width 0 height 0
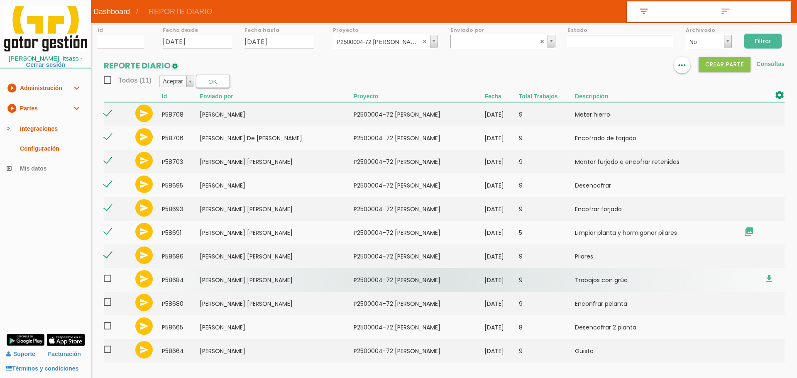
click at [108, 280] on span at bounding box center [111, 279] width 15 height 10
click at [0, 0] on input "checkbox" at bounding box center [0, 0] width 0 height 0
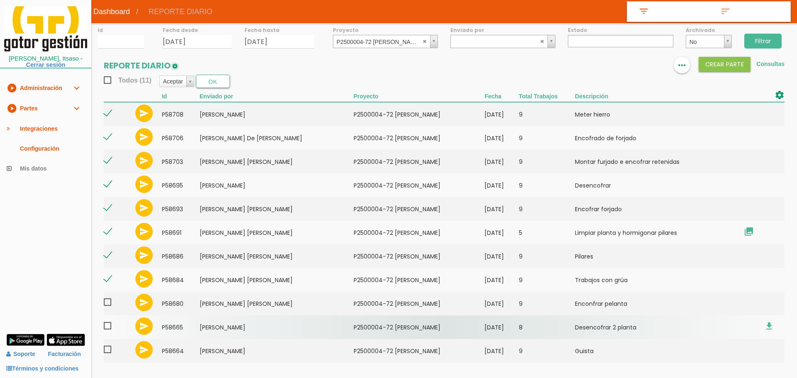
drag, startPoint x: 105, startPoint y: 306, endPoint x: 107, endPoint y: 319, distance: 13.3
click at [105, 306] on span at bounding box center [111, 302] width 15 height 10
click at [0, 0] on input "checkbox" at bounding box center [0, 0] width 0 height 0
click at [107, 328] on span at bounding box center [111, 326] width 15 height 10
click at [0, 0] on input "checkbox" at bounding box center [0, 0] width 0 height 0
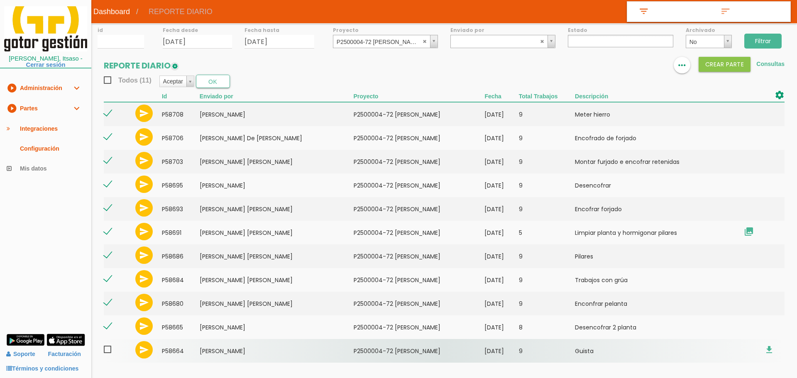
click at [108, 350] on span at bounding box center [111, 350] width 15 height 10
click at [0, 0] on input "checkbox" at bounding box center [0, 0] width 0 height 0
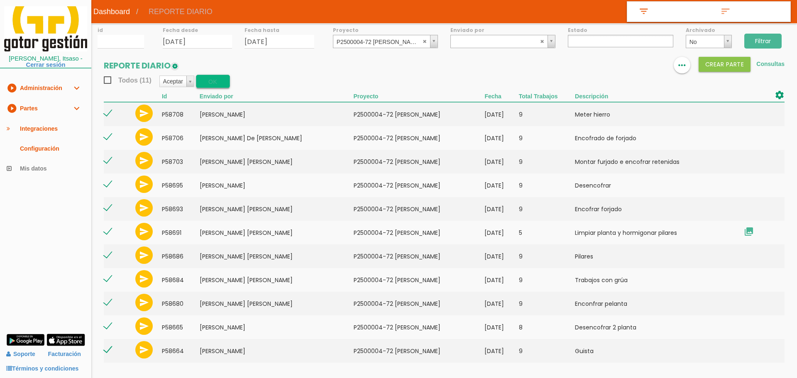
click at [222, 77] on button "OK" at bounding box center [213, 81] width 34 height 13
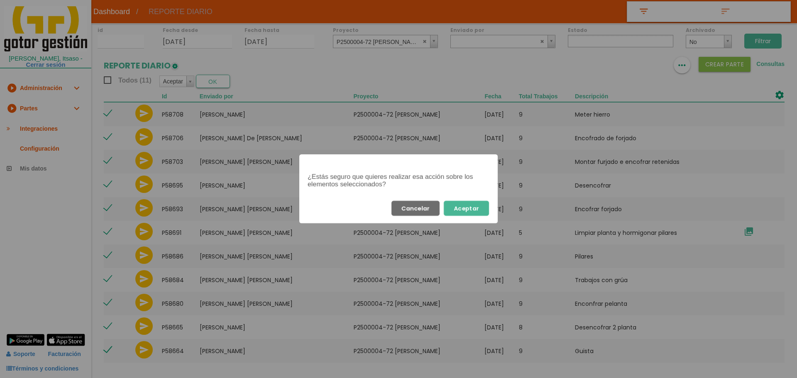
click at [471, 206] on button "Aceptar" at bounding box center [466, 208] width 45 height 15
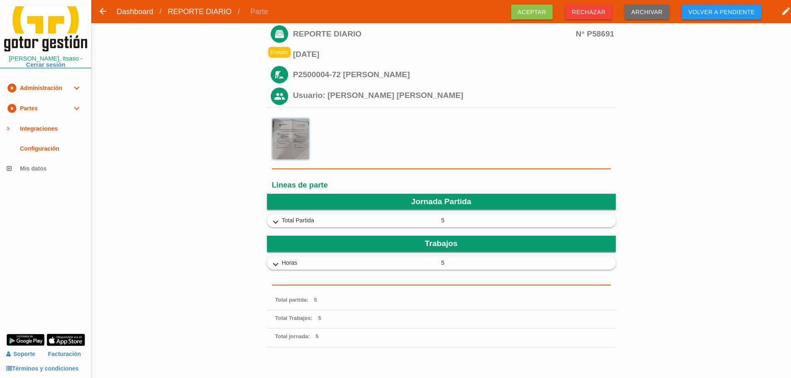
click at [284, 142] on img at bounding box center [290, 139] width 37 height 42
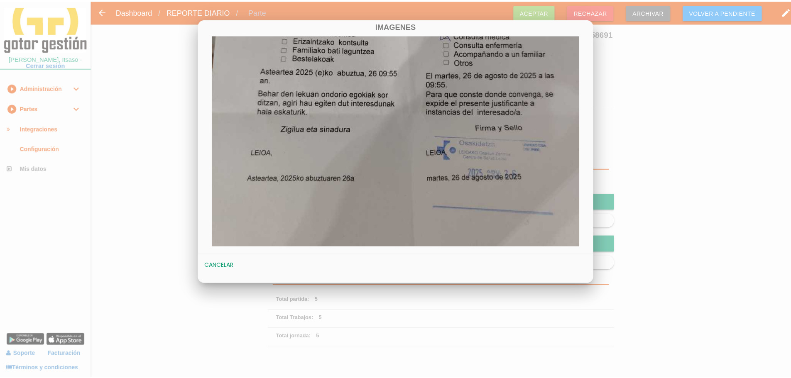
scroll to position [308, 0]
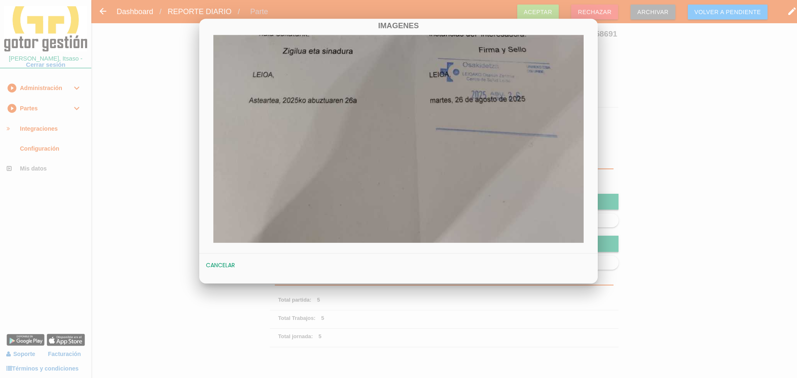
click at [667, 111] on div at bounding box center [398, 141] width 797 height 473
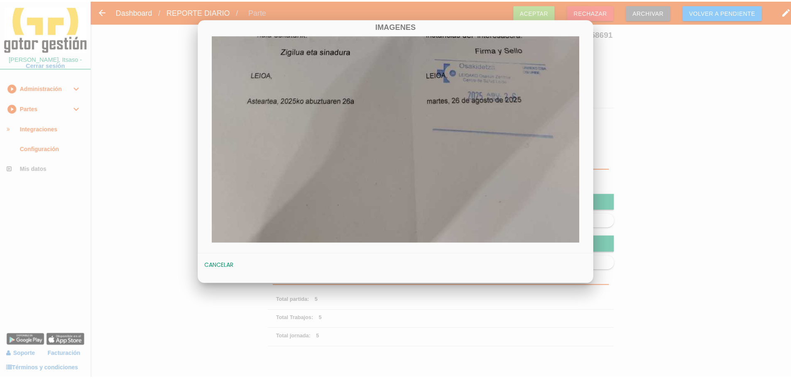
scroll to position [303, 0]
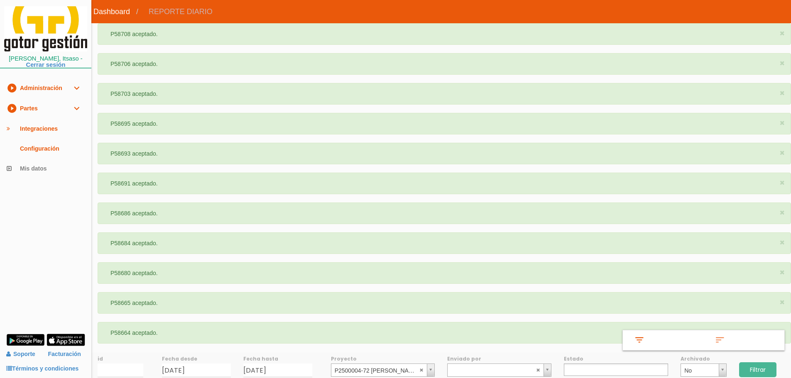
select select
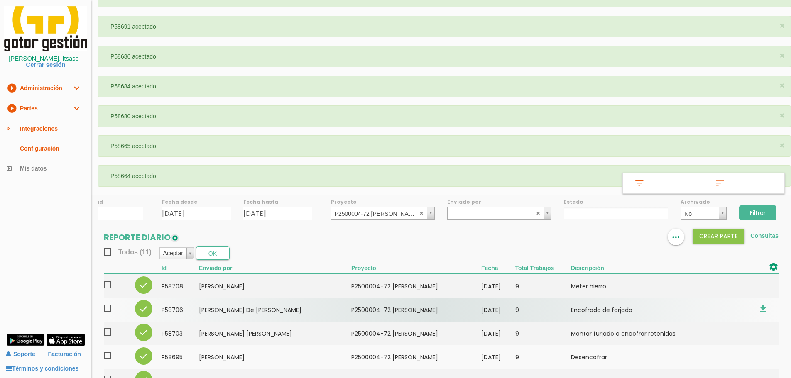
scroll to position [249, 0]
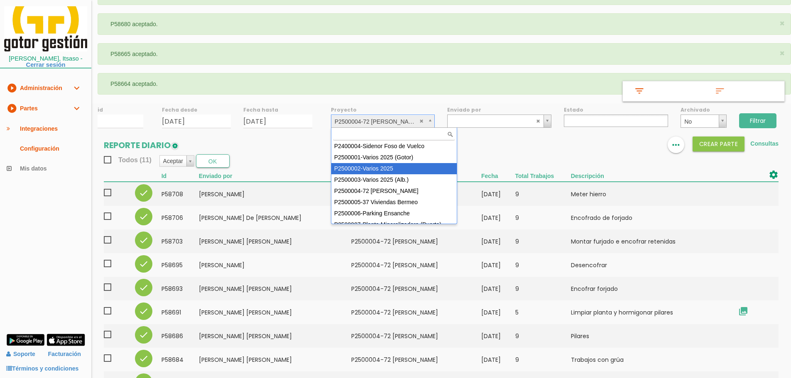
select select "84"
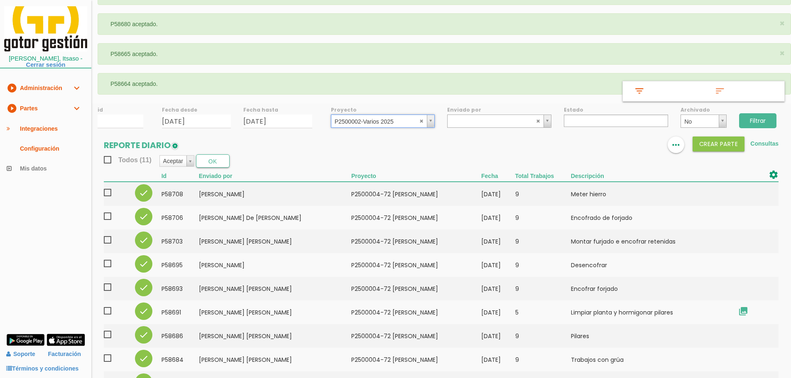
click at [744, 122] on input "Filtrar" at bounding box center [757, 120] width 37 height 15
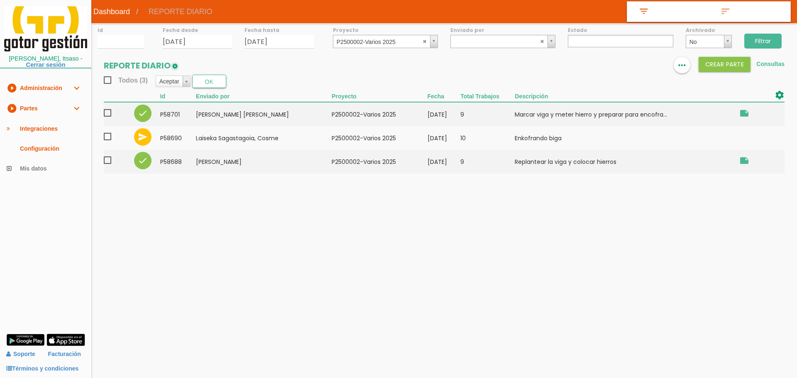
select select
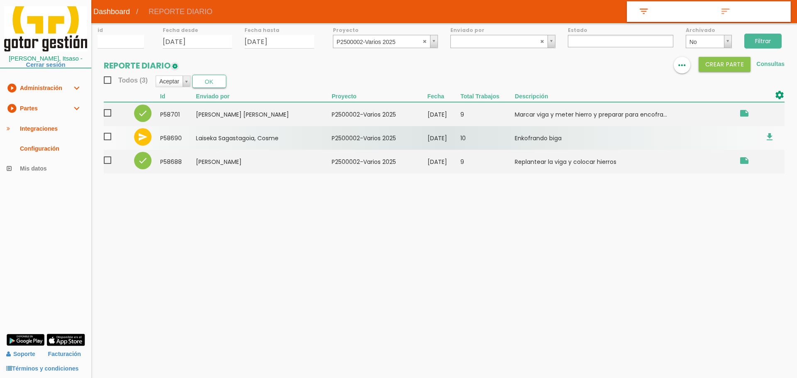
click at [278, 142] on td "Laiseka Sagastagoia, Cosme" at bounding box center [264, 138] width 136 height 24
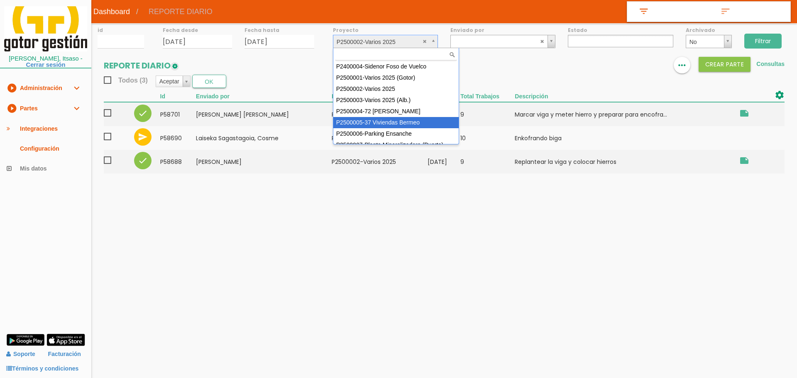
select select "87"
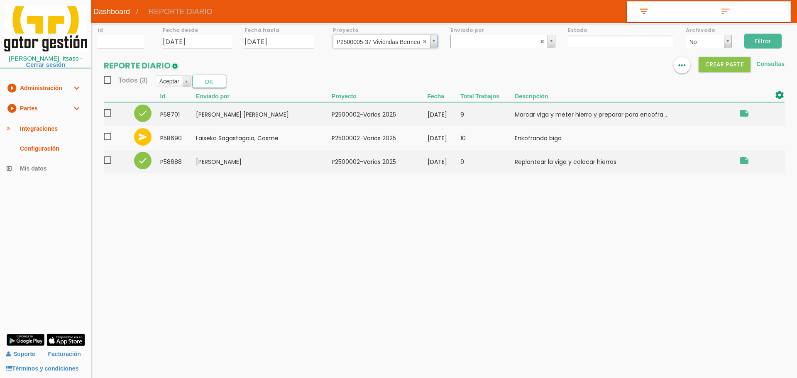
click at [770, 41] on input "Filtrar" at bounding box center [762, 41] width 37 height 15
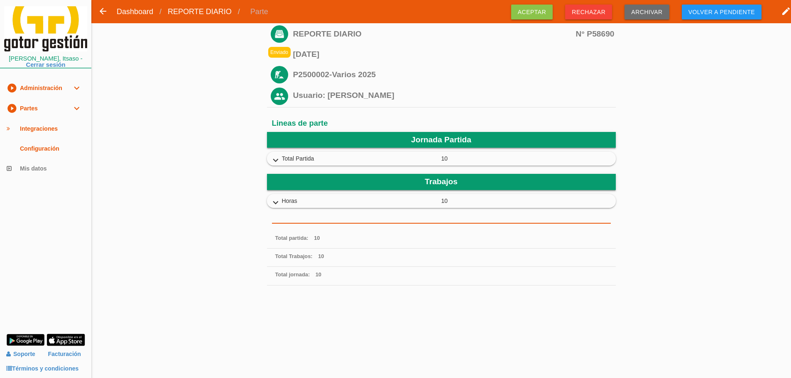
click at [274, 158] on icon "expand_more" at bounding box center [275, 160] width 13 height 11
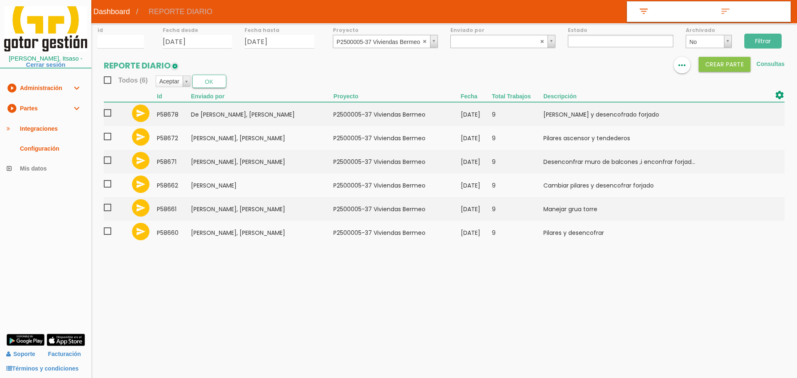
select select
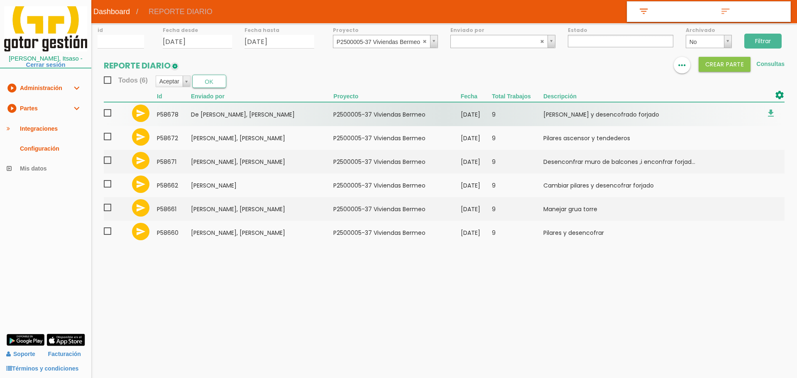
click at [111, 113] on span at bounding box center [111, 113] width 15 height 10
click at [0, 0] on input "checkbox" at bounding box center [0, 0] width 0 height 0
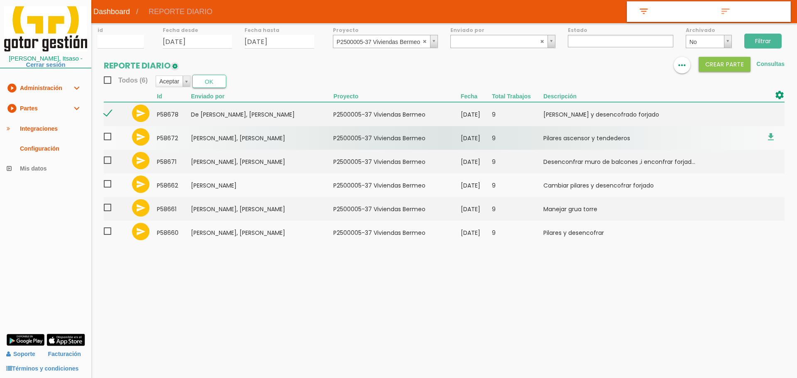
click at [107, 137] on span at bounding box center [111, 137] width 15 height 10
click at [0, 0] on input "checkbox" at bounding box center [0, 0] width 0 height 0
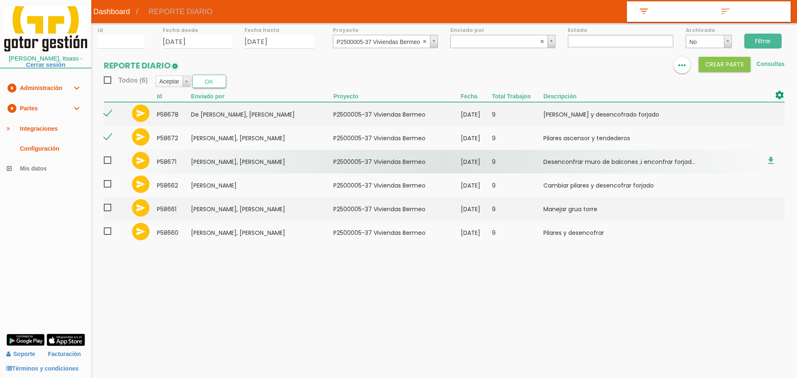
click at [108, 160] on span at bounding box center [111, 160] width 15 height 10
click at [0, 0] on input "checkbox" at bounding box center [0, 0] width 0 height 0
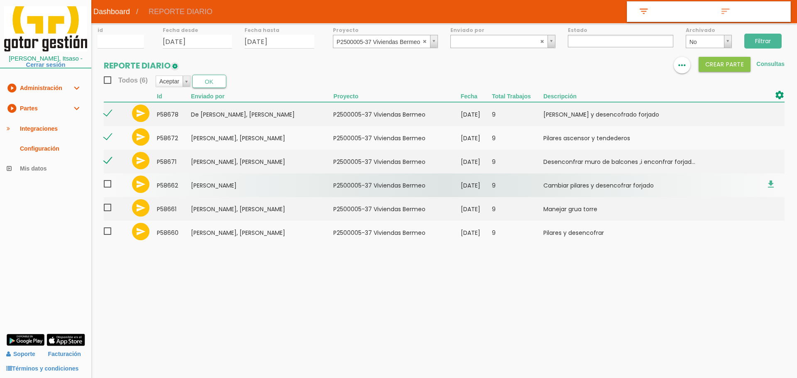
click at [107, 183] on span at bounding box center [111, 184] width 15 height 10
click at [0, 0] on input "checkbox" at bounding box center [0, 0] width 0 height 0
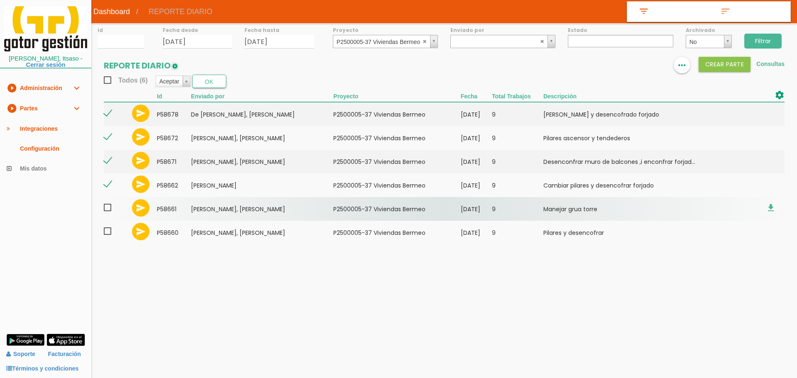
click at [107, 209] on span at bounding box center [111, 208] width 15 height 10
click at [0, 0] on input "checkbox" at bounding box center [0, 0] width 0 height 0
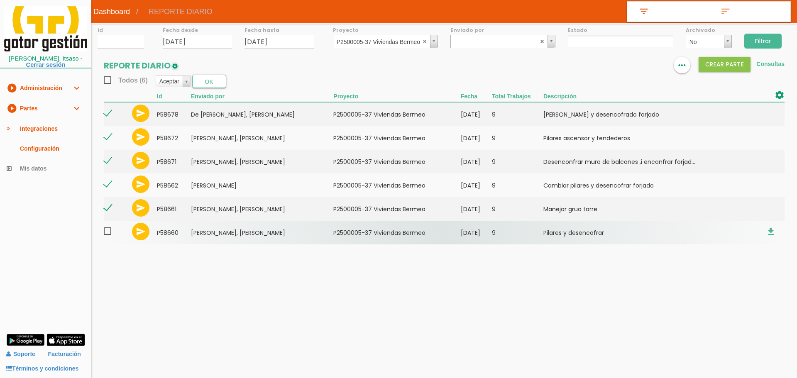
click at [109, 233] on span at bounding box center [111, 231] width 15 height 10
click at [0, 0] on input "checkbox" at bounding box center [0, 0] width 0 height 0
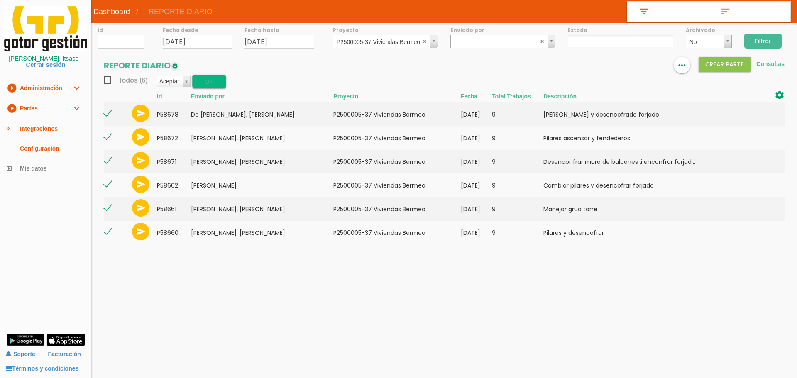
click at [210, 81] on button "OK" at bounding box center [209, 81] width 34 height 13
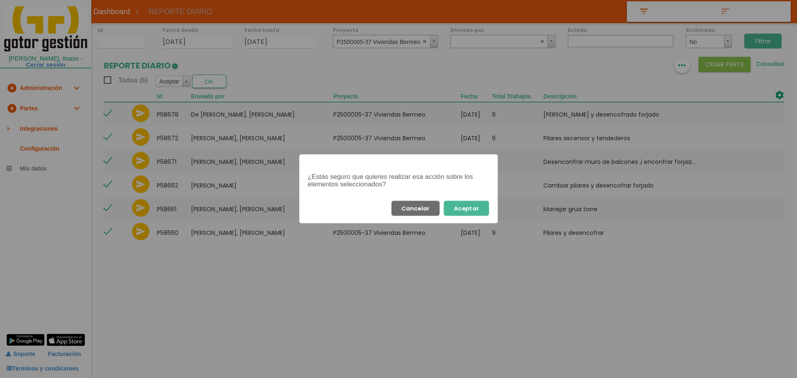
click at [465, 213] on button "Aceptar" at bounding box center [466, 208] width 45 height 15
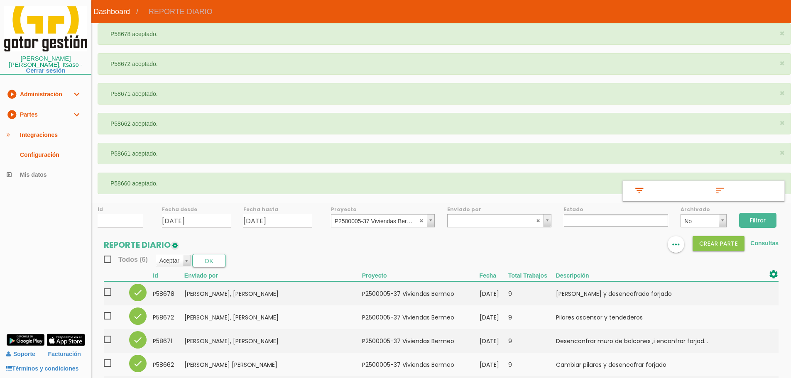
select select
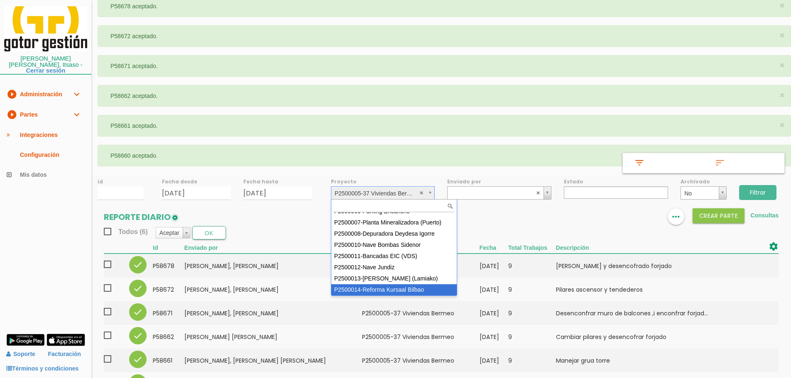
scroll to position [54, 0]
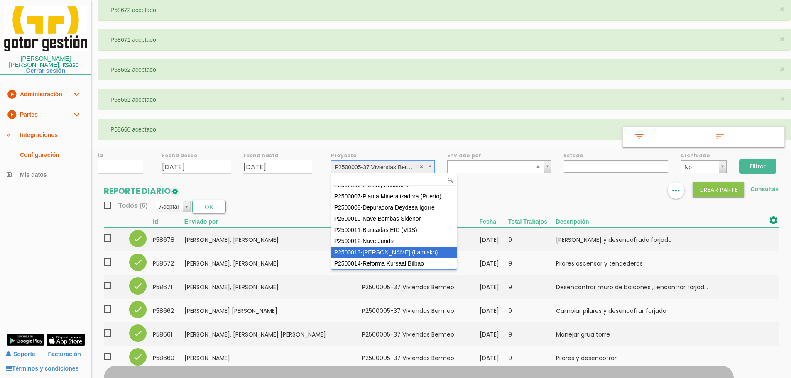
select select "96"
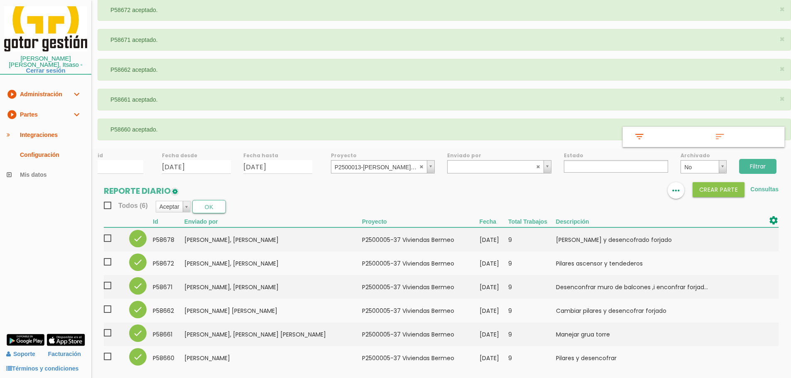
click at [761, 166] on input "Filtrar" at bounding box center [757, 166] width 37 height 15
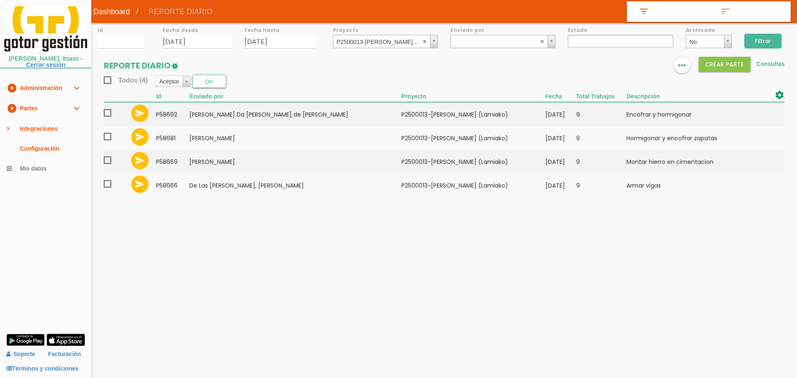
select select
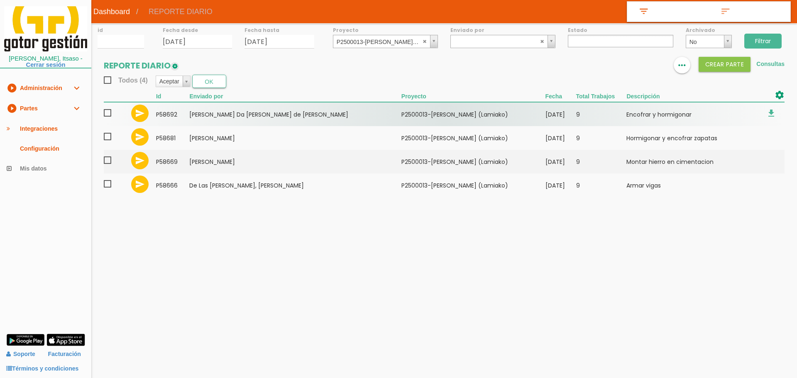
click at [108, 113] on span at bounding box center [111, 113] width 15 height 10
click at [0, 0] on input "checkbox" at bounding box center [0, 0] width 0 height 0
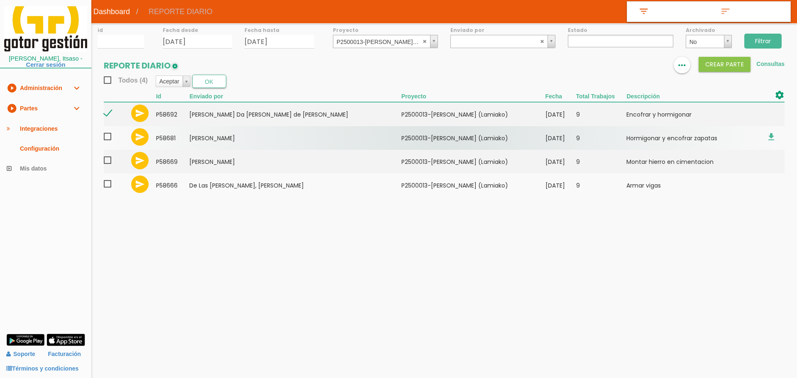
click at [109, 135] on span at bounding box center [111, 137] width 15 height 10
click at [0, 0] on input "checkbox" at bounding box center [0, 0] width 0 height 0
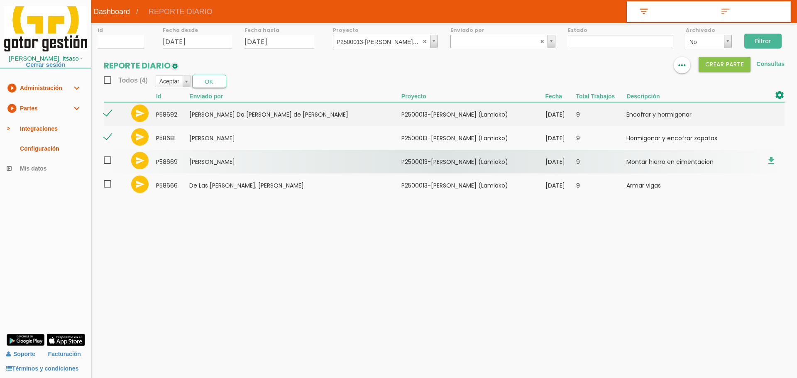
click at [109, 162] on span at bounding box center [111, 160] width 15 height 10
click at [0, 0] on input "checkbox" at bounding box center [0, 0] width 0 height 0
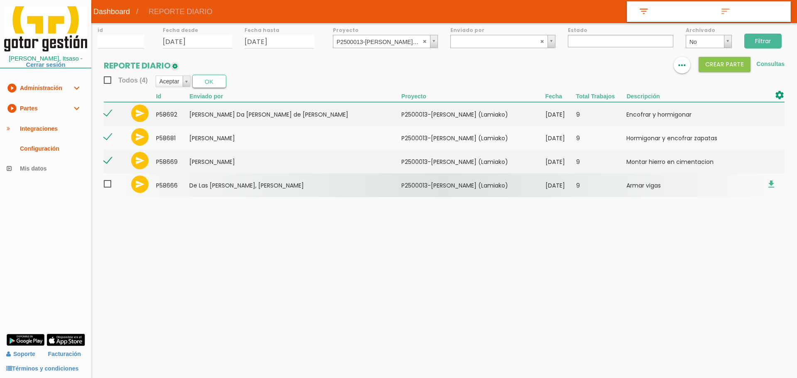
click at [104, 188] on span at bounding box center [111, 184] width 15 height 10
click at [0, 0] on input "checkbox" at bounding box center [0, 0] width 0 height 0
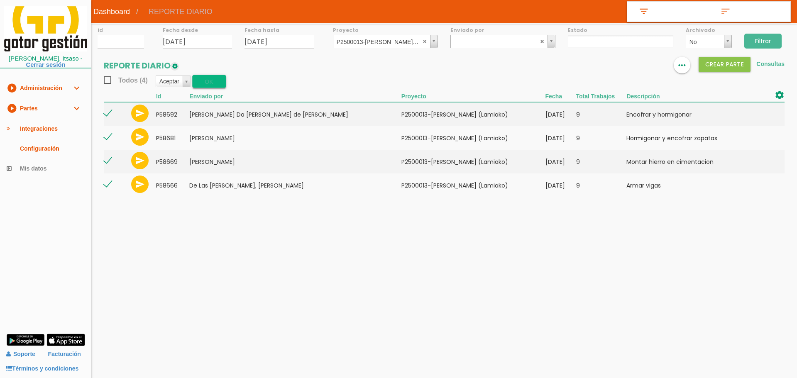
click at [204, 82] on button "OK" at bounding box center [209, 81] width 34 height 13
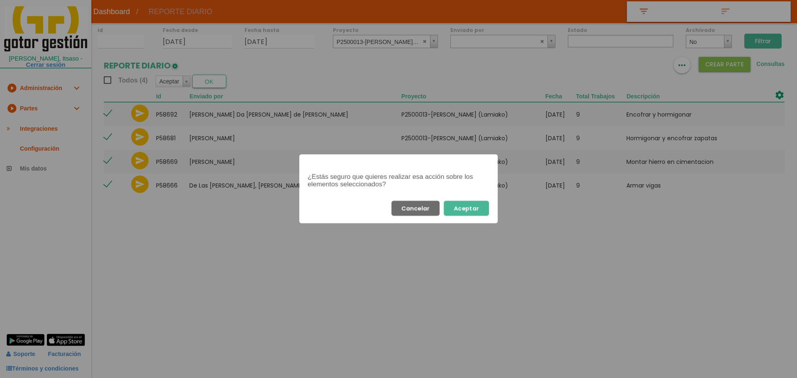
click at [484, 204] on button "Aceptar" at bounding box center [466, 208] width 45 height 15
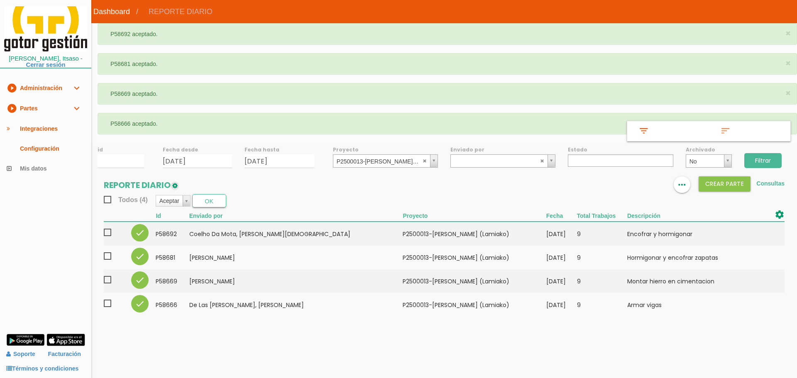
select select
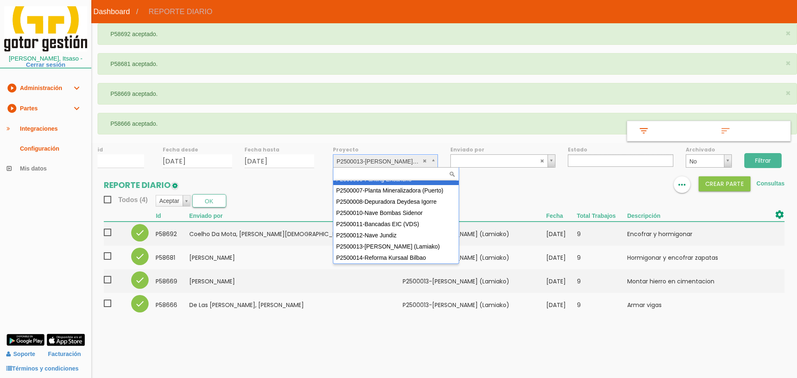
scroll to position [67, 0]
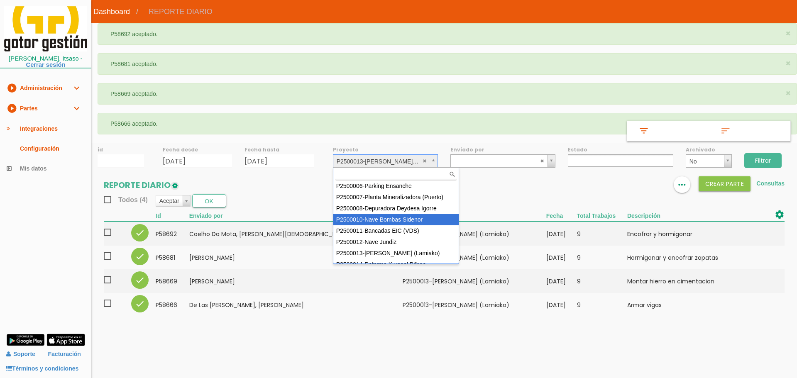
select select "92"
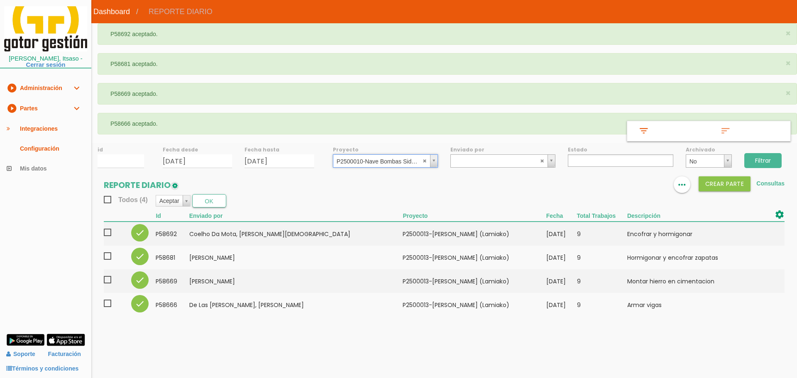
click at [767, 161] on input "Filtrar" at bounding box center [762, 160] width 37 height 15
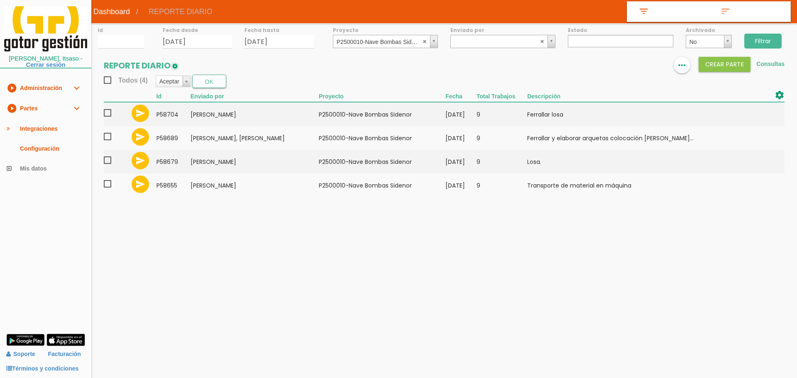
select select
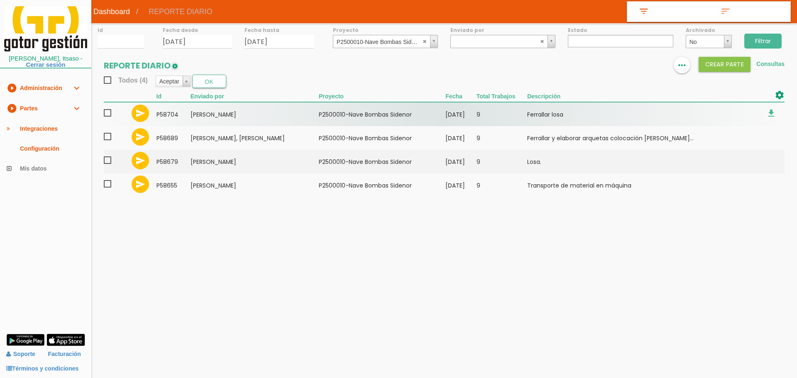
click at [106, 115] on span at bounding box center [111, 113] width 15 height 10
click at [0, 0] on input "checkbox" at bounding box center [0, 0] width 0 height 0
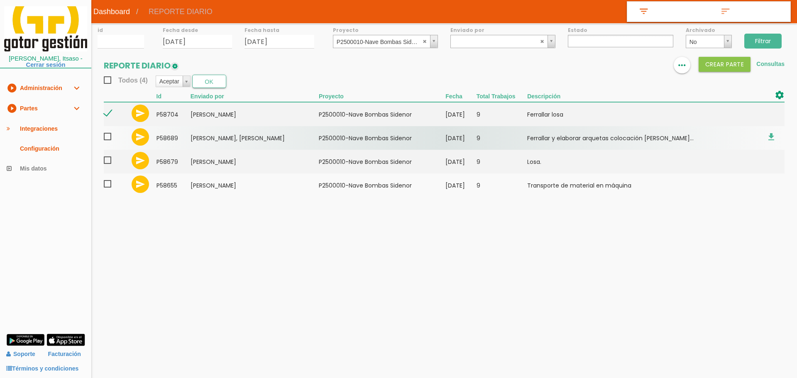
click at [107, 136] on span at bounding box center [111, 137] width 15 height 10
click at [0, 0] on input "checkbox" at bounding box center [0, 0] width 0 height 0
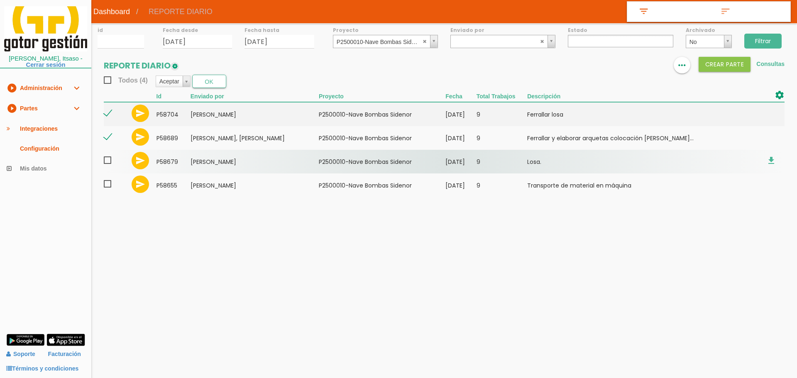
click at [108, 161] on span at bounding box center [111, 160] width 15 height 10
click at [0, 0] on input "checkbox" at bounding box center [0, 0] width 0 height 0
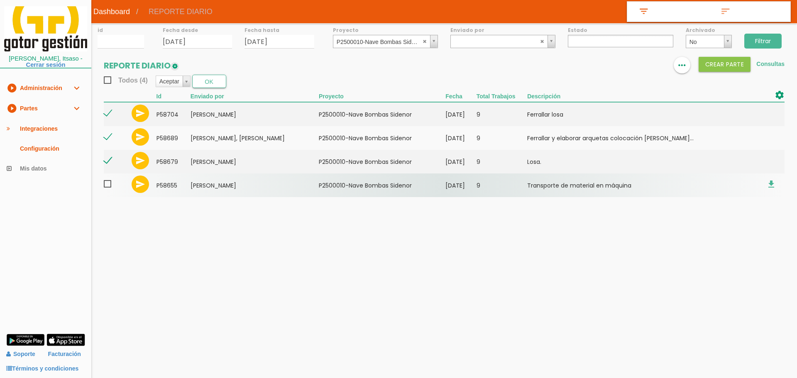
click at [110, 190] on label at bounding box center [111, 185] width 15 height 12
click at [0, 0] on input "checkbox" at bounding box center [0, 0] width 0 height 0
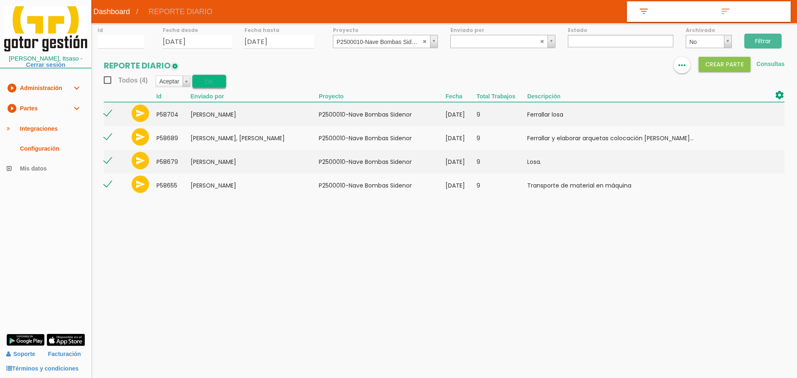
click at [214, 84] on button "OK" at bounding box center [209, 81] width 34 height 13
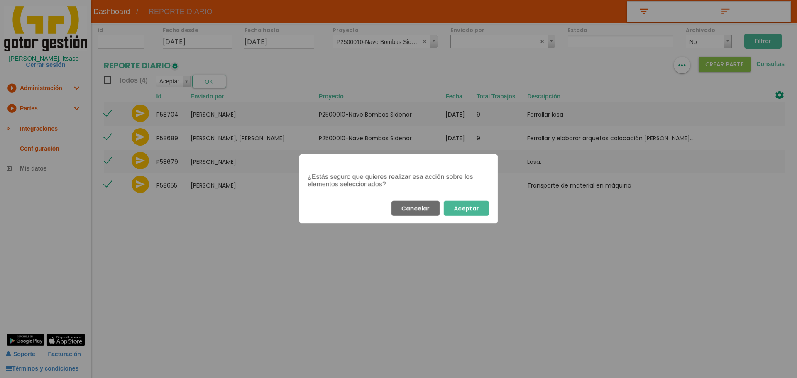
click at [475, 206] on button "Aceptar" at bounding box center [466, 208] width 45 height 15
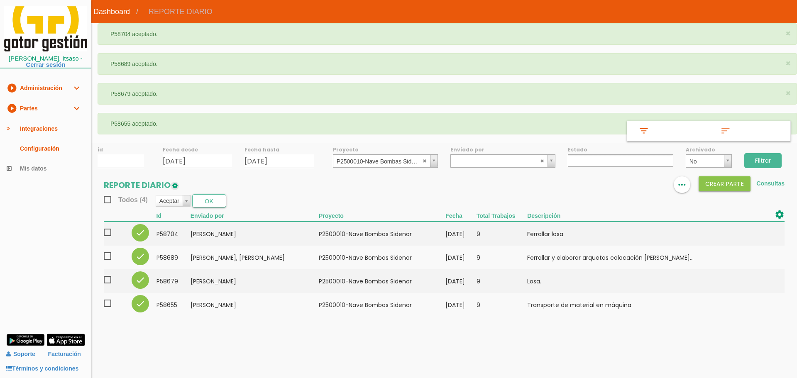
select select
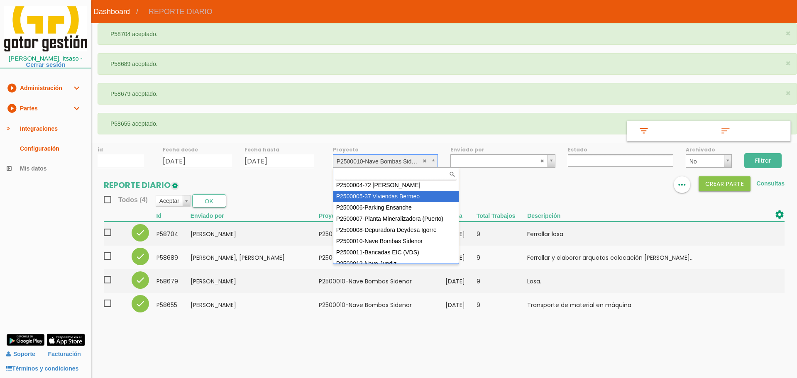
scroll to position [45, 0]
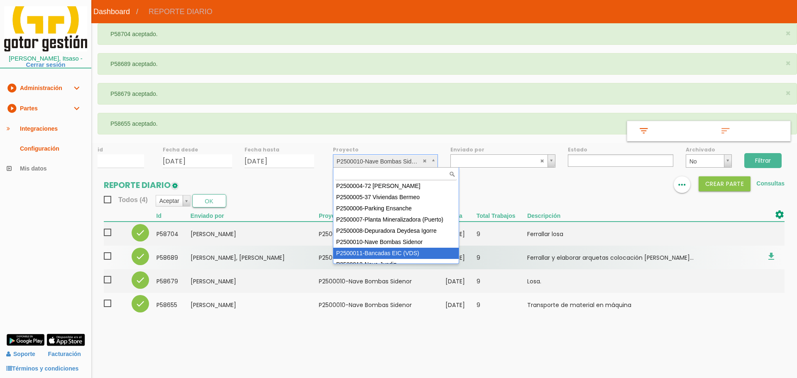
select select "93"
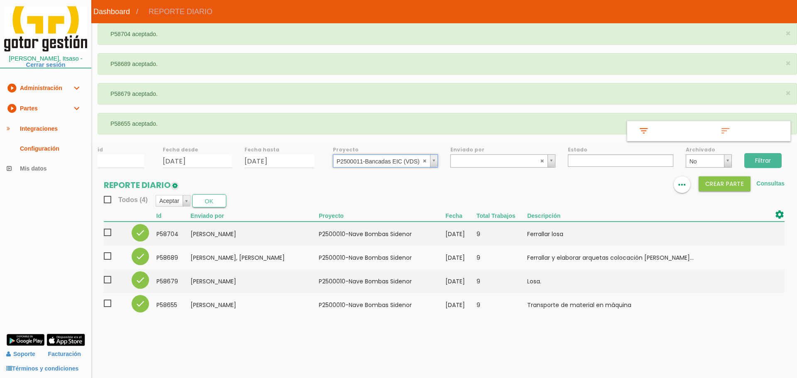
click at [772, 156] on input "Filtrar" at bounding box center [762, 160] width 37 height 15
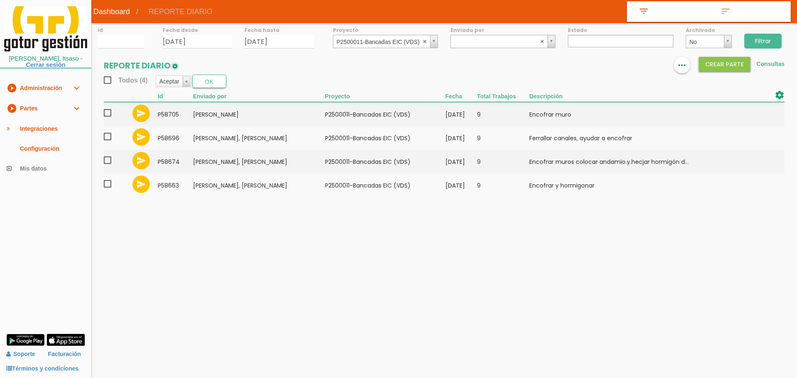
select select
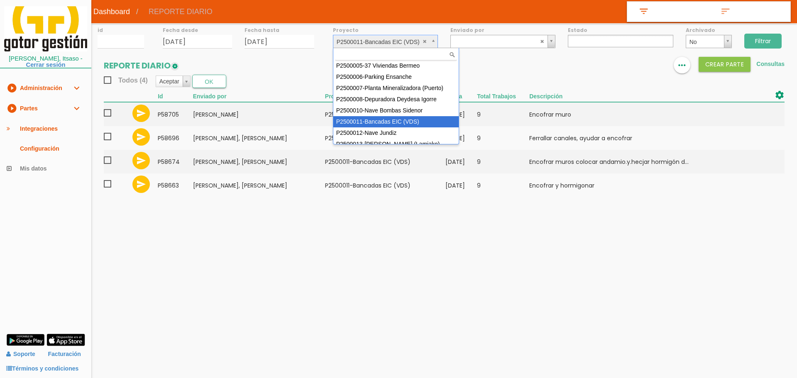
scroll to position [56, 0]
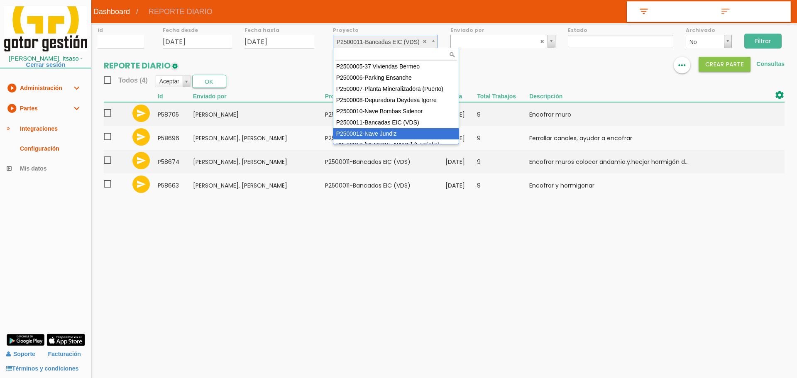
select select "95"
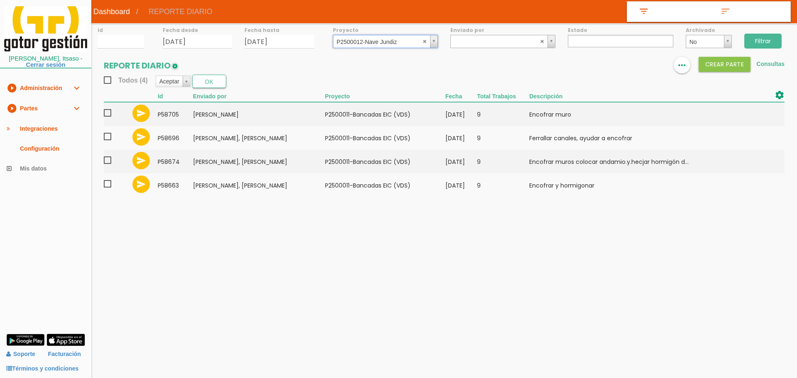
click at [763, 41] on input "Filtrar" at bounding box center [762, 41] width 37 height 15
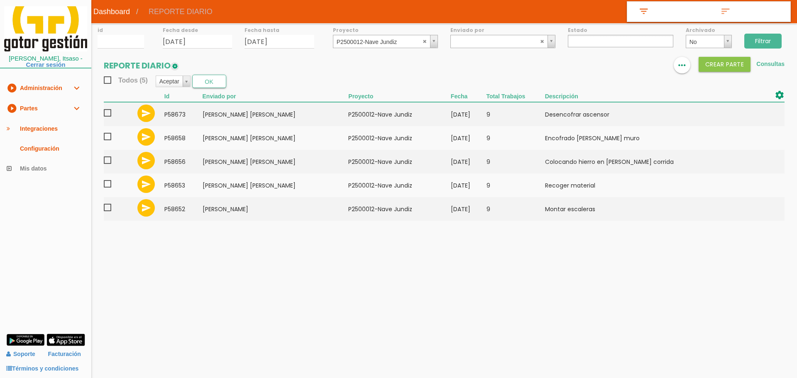
select select
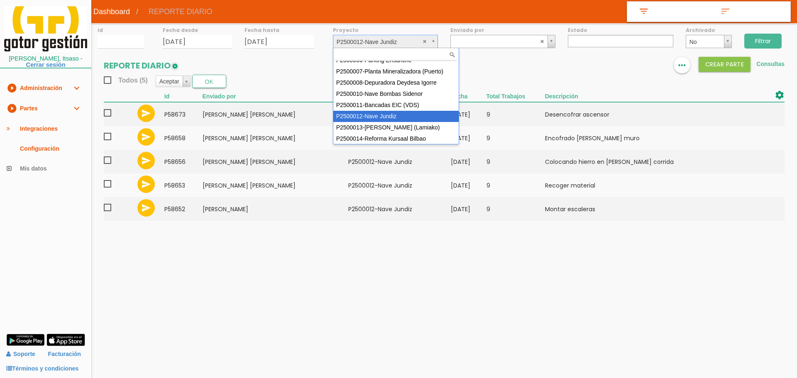
scroll to position [74, 0]
select select "97"
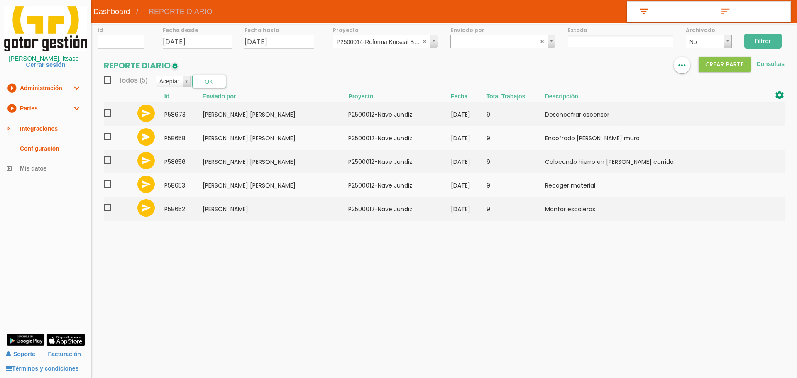
click at [771, 44] on input "Filtrar" at bounding box center [762, 41] width 37 height 15
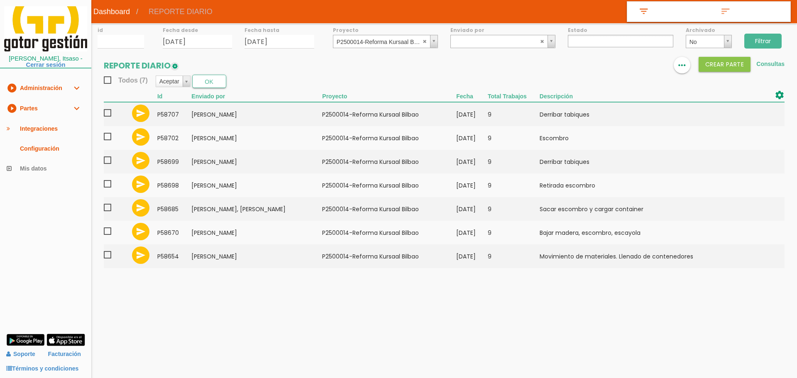
select select
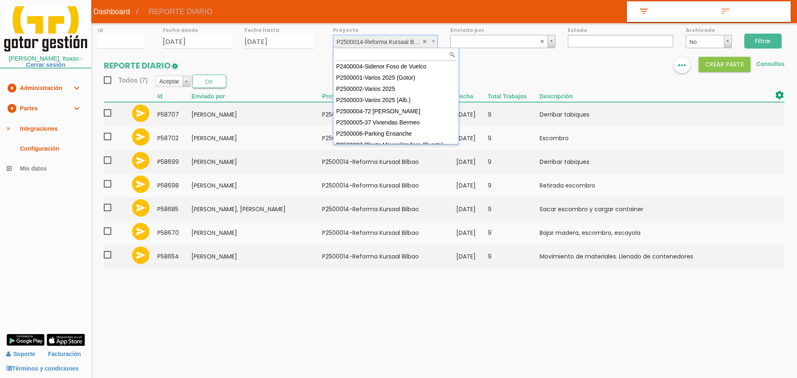
scroll to position [74, 0]
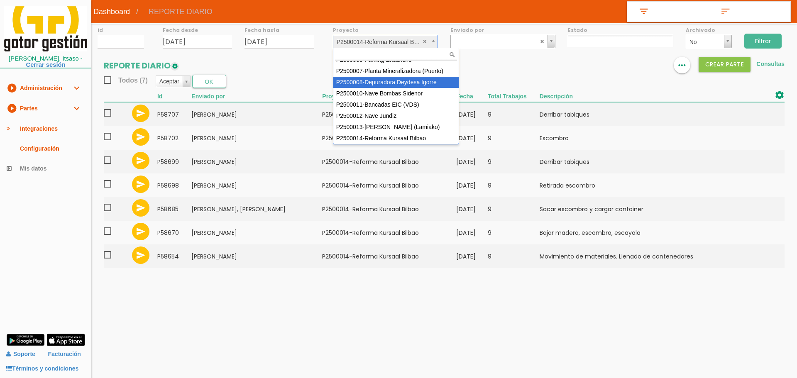
select select "90"
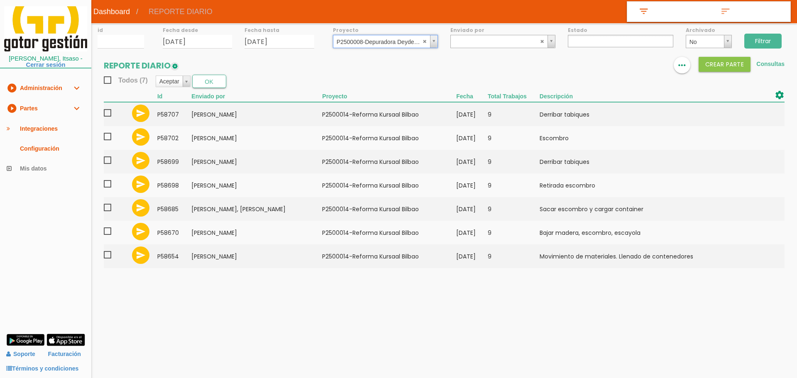
click at [761, 44] on input "Filtrar" at bounding box center [762, 41] width 37 height 15
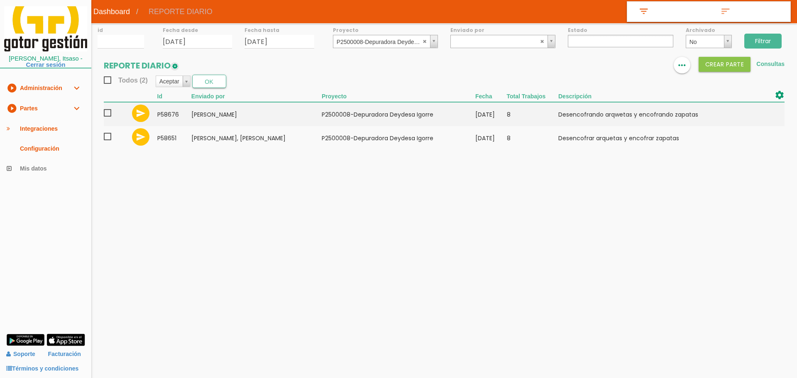
select select
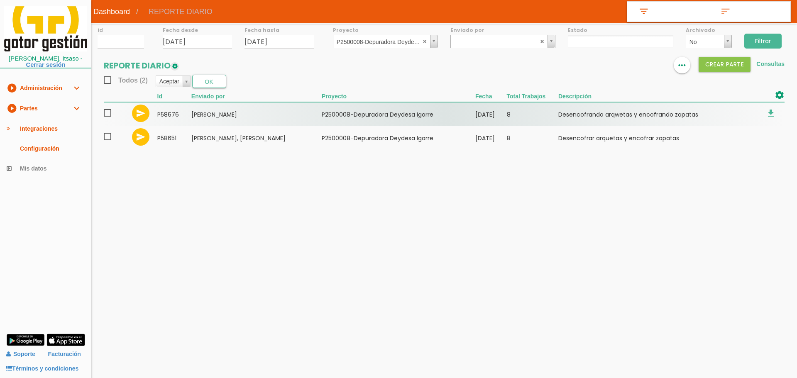
click at [109, 113] on span at bounding box center [111, 113] width 15 height 10
click at [0, 0] on input "checkbox" at bounding box center [0, 0] width 0 height 0
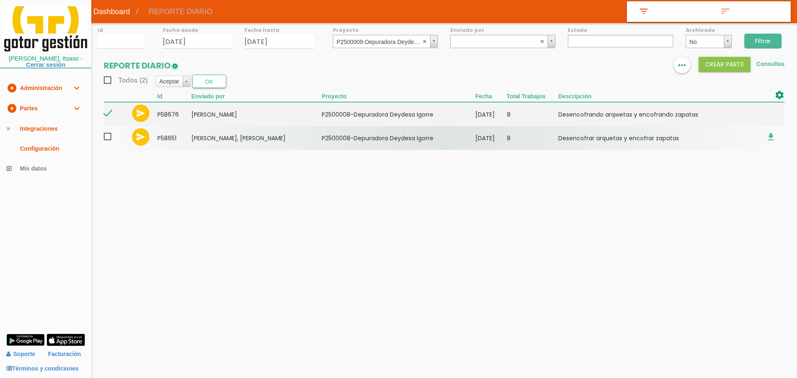
click at [107, 132] on span at bounding box center [111, 137] width 15 height 10
click at [0, 0] on input "checkbox" at bounding box center [0, 0] width 0 height 0
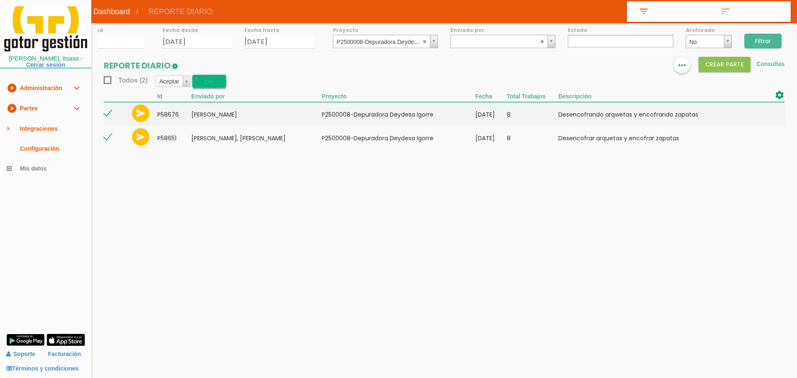
click at [216, 81] on button "OK" at bounding box center [209, 81] width 34 height 13
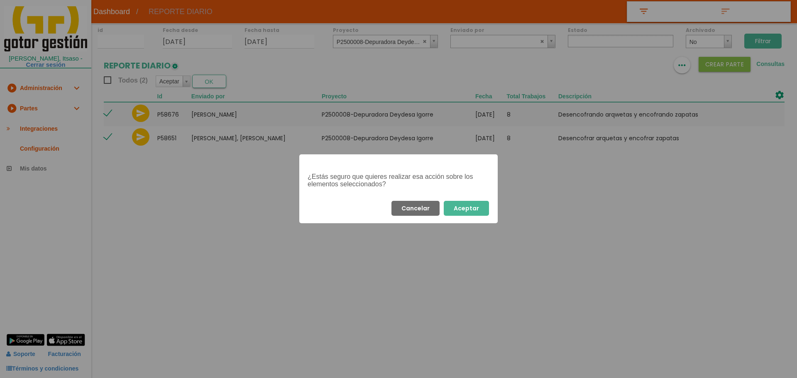
drag, startPoint x: 476, startPoint y: 203, endPoint x: 478, endPoint y: 178, distance: 25.0
click at [476, 203] on button "Aceptar" at bounding box center [466, 208] width 45 height 15
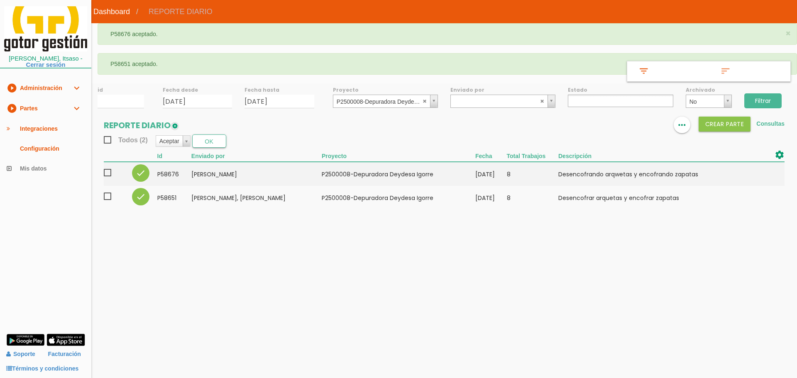
select select
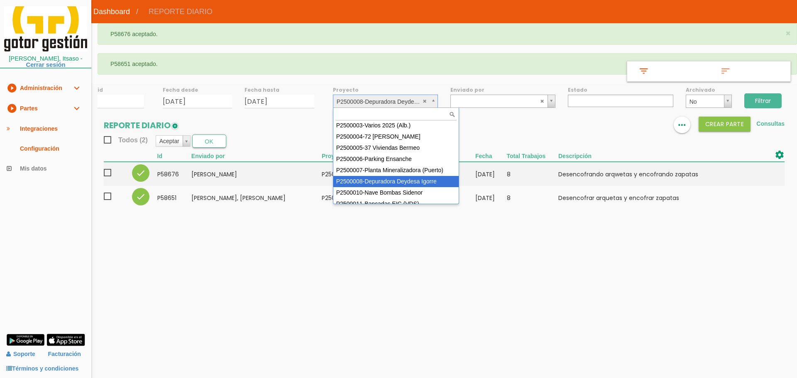
scroll to position [34, 0]
select select "89"
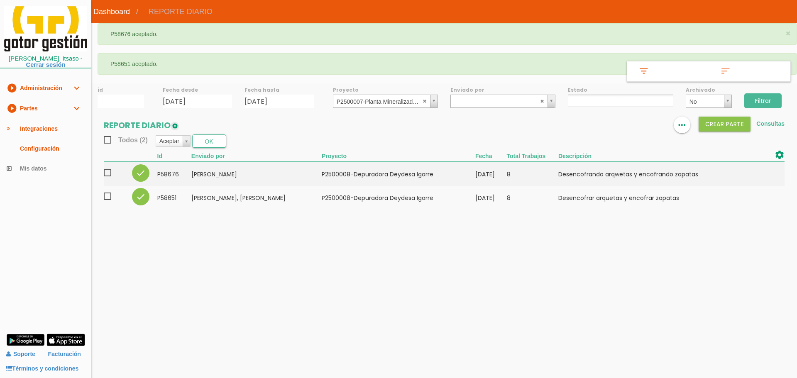
click at [773, 102] on input "Filtrar" at bounding box center [762, 100] width 37 height 15
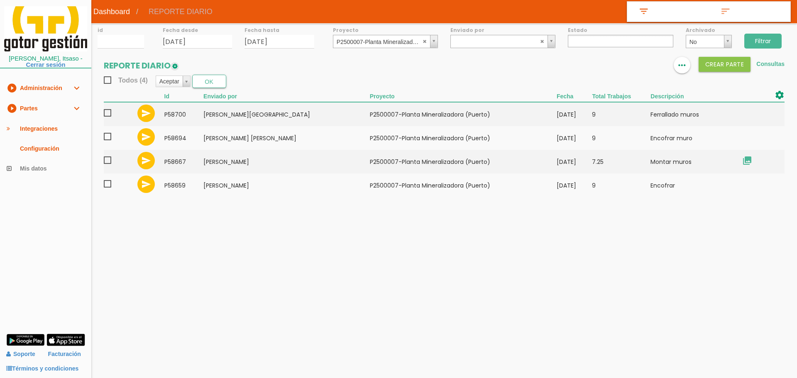
select select
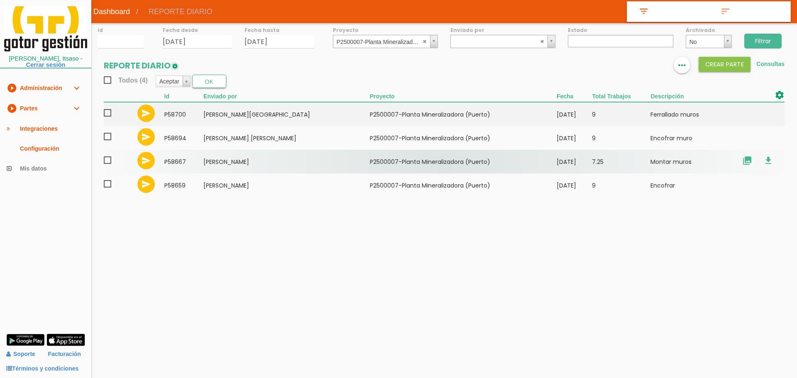
click at [525, 163] on td "﻿P2500007-Planta Mineralizadora ([GEOGRAPHIC_DATA])" at bounding box center [463, 162] width 187 height 24
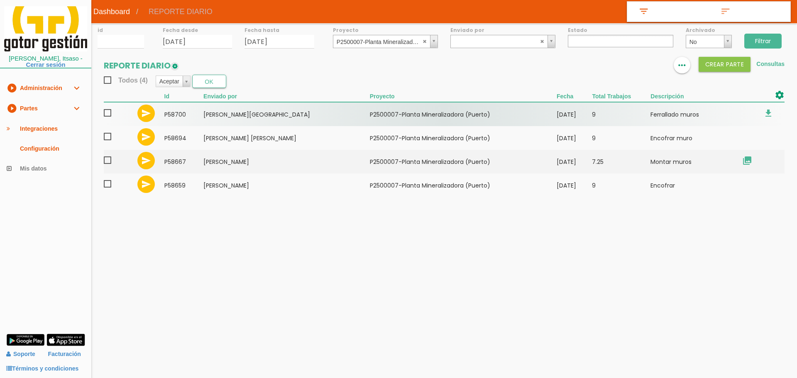
click at [108, 114] on span at bounding box center [111, 113] width 15 height 10
click at [0, 0] on input "checkbox" at bounding box center [0, 0] width 0 height 0
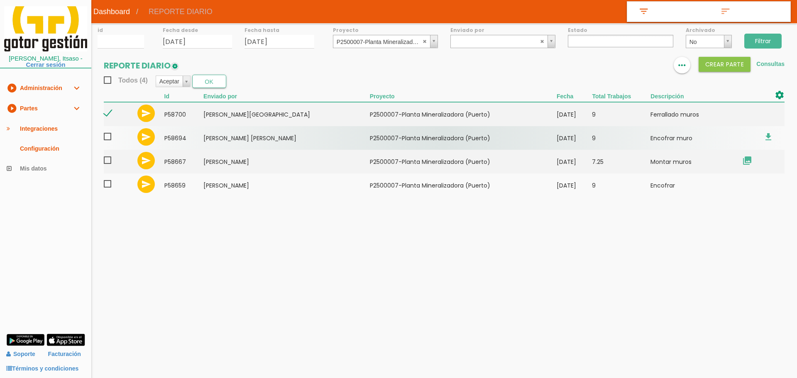
click at [107, 138] on span at bounding box center [111, 137] width 15 height 10
click at [0, 0] on input "checkbox" at bounding box center [0, 0] width 0 height 0
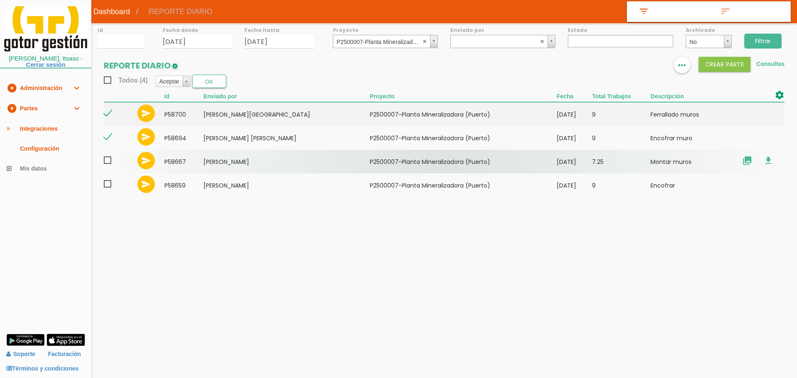
click at [107, 159] on span at bounding box center [111, 160] width 15 height 10
click at [0, 0] on input "checkbox" at bounding box center [0, 0] width 0 height 0
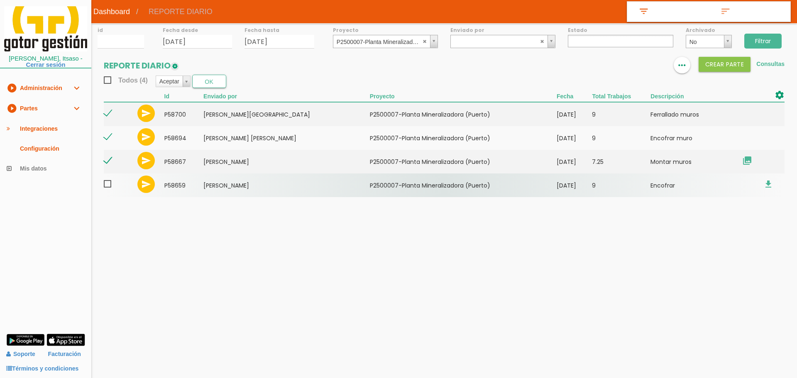
click at [107, 186] on span at bounding box center [111, 184] width 15 height 10
click at [0, 0] on input "checkbox" at bounding box center [0, 0] width 0 height 0
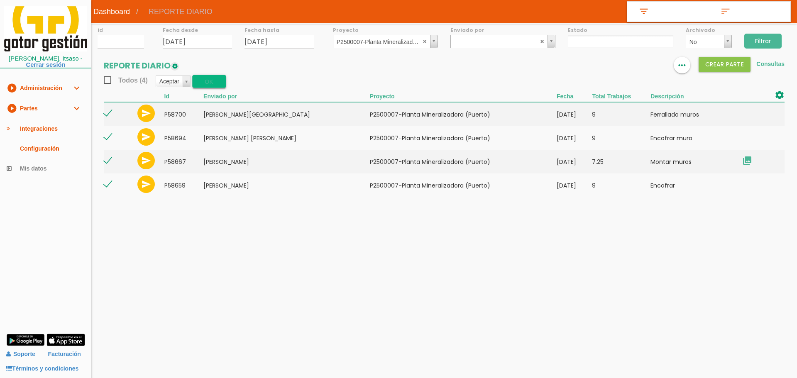
click at [205, 82] on button "OK" at bounding box center [209, 81] width 34 height 13
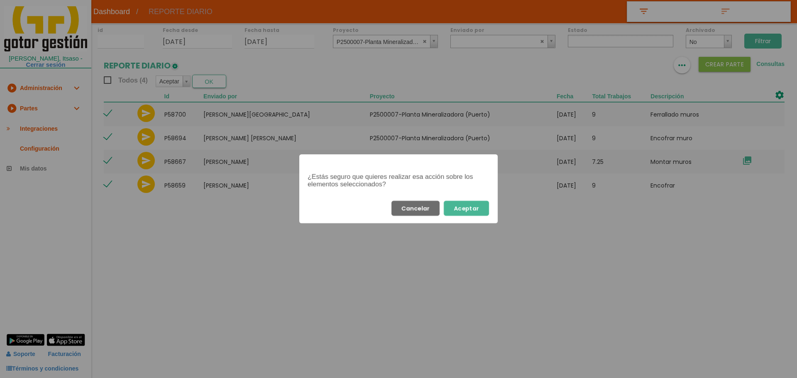
click at [477, 211] on button "Aceptar" at bounding box center [466, 208] width 45 height 15
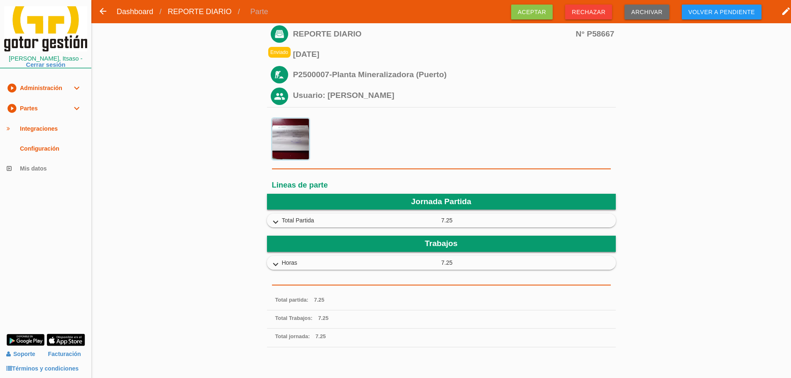
click at [298, 137] on img at bounding box center [290, 139] width 37 height 42
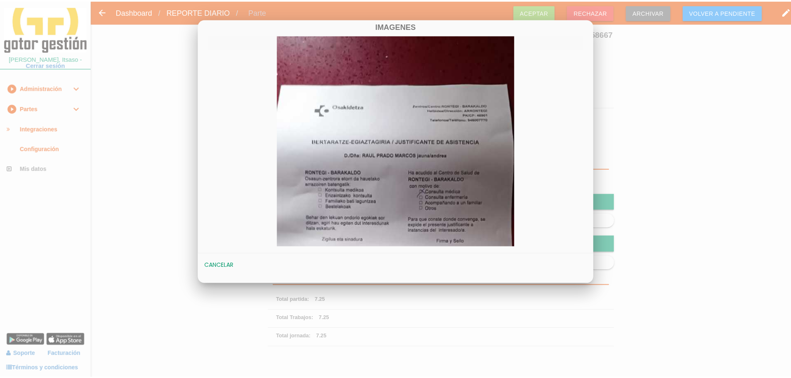
scroll to position [125, 0]
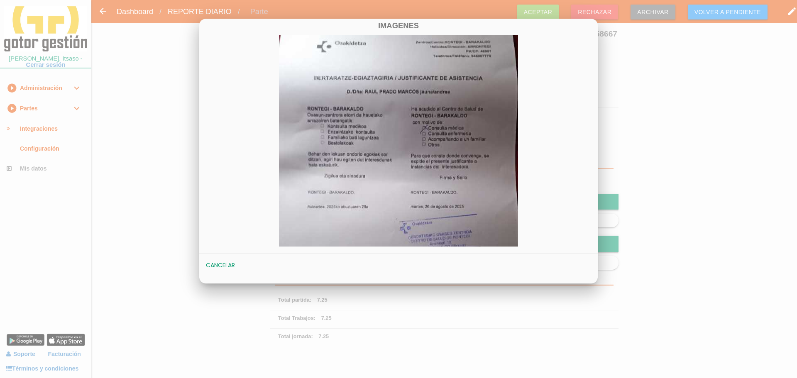
click at [222, 266] on button "Cancelar" at bounding box center [220, 265] width 37 height 15
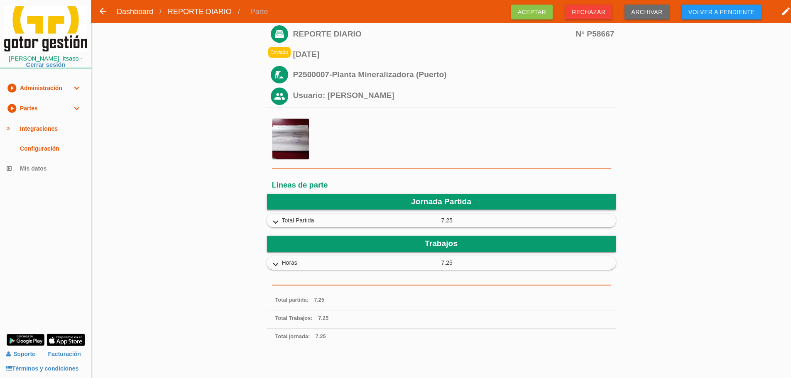
click at [274, 218] on icon "expand_more" at bounding box center [275, 222] width 13 height 11
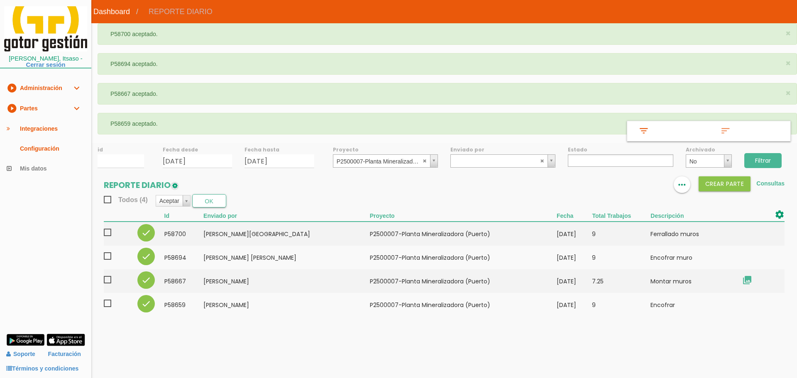
select select
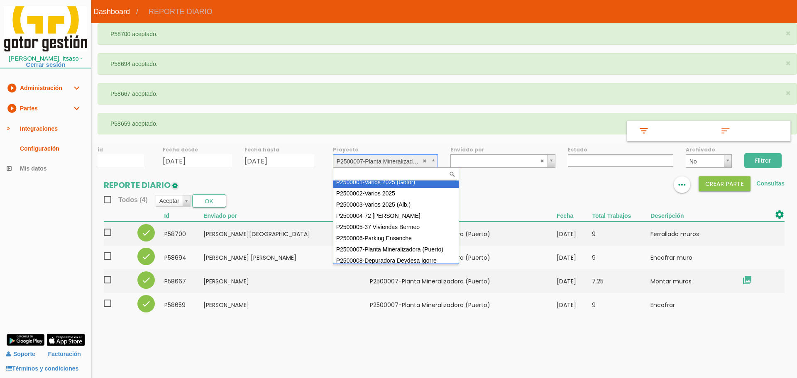
scroll to position [11, 0]
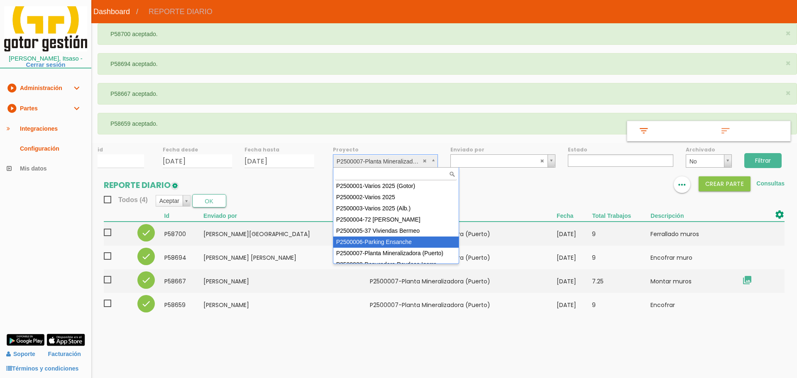
select select "88"
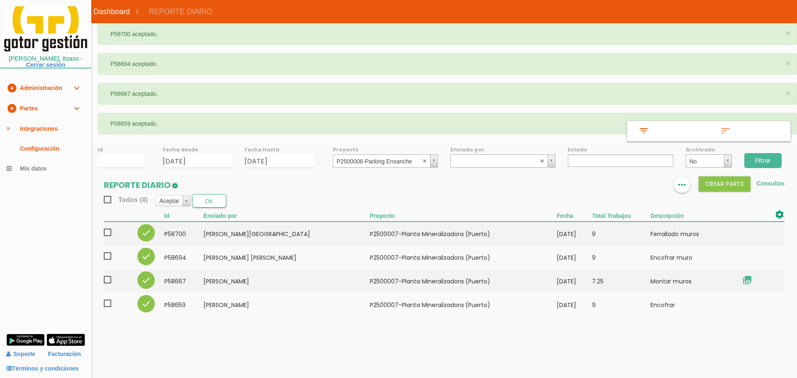
click at [771, 161] on input "Filtrar" at bounding box center [762, 160] width 37 height 15
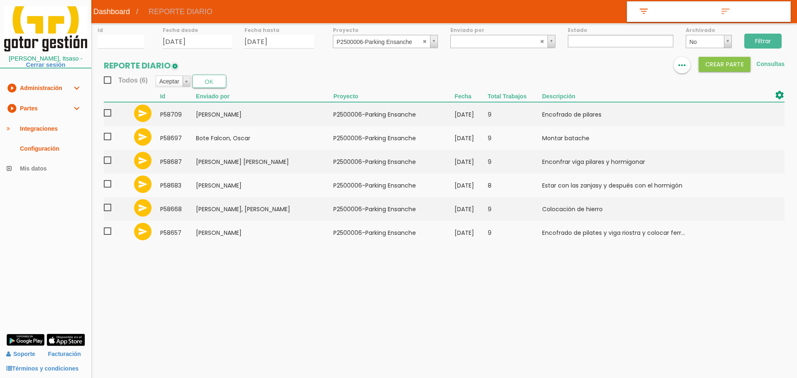
select select
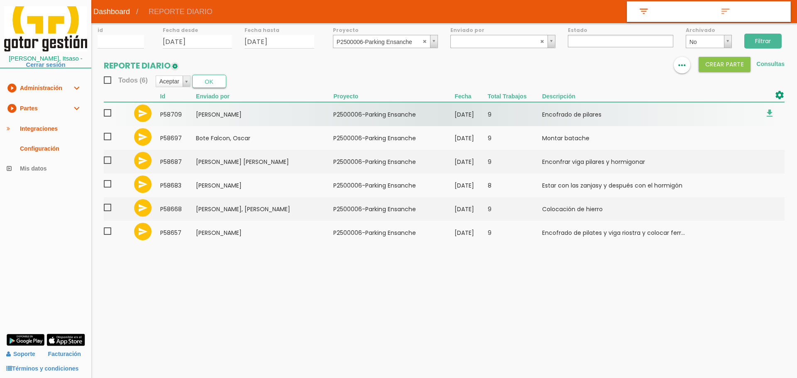
click at [106, 108] on span at bounding box center [111, 113] width 15 height 10
click at [0, 0] on input "checkbox" at bounding box center [0, 0] width 0 height 0
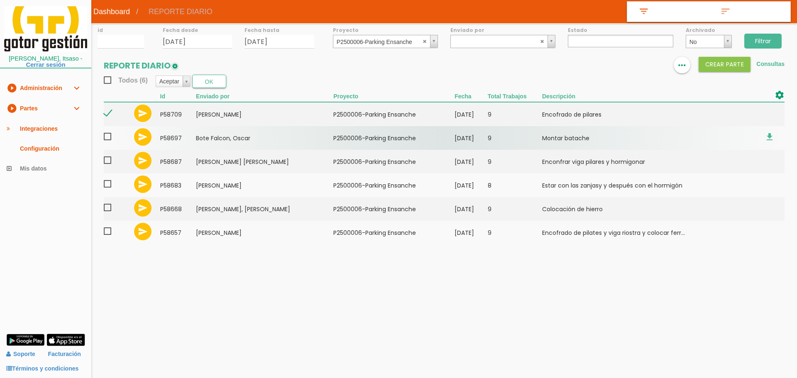
click at [106, 136] on span at bounding box center [111, 137] width 15 height 10
click at [0, 0] on input "checkbox" at bounding box center [0, 0] width 0 height 0
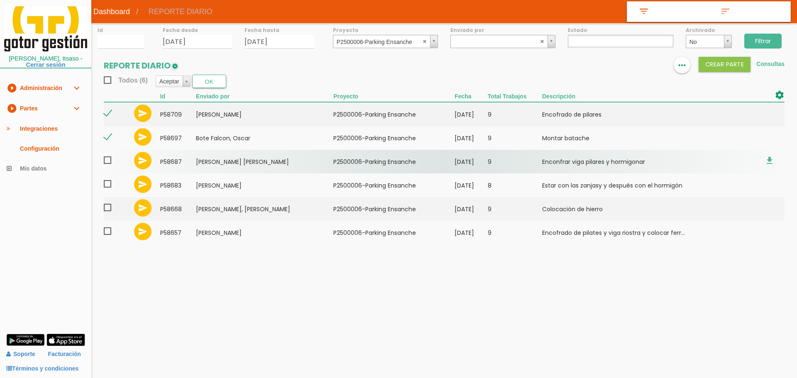
click at [109, 158] on span at bounding box center [111, 160] width 15 height 10
click at [0, 0] on input "checkbox" at bounding box center [0, 0] width 0 height 0
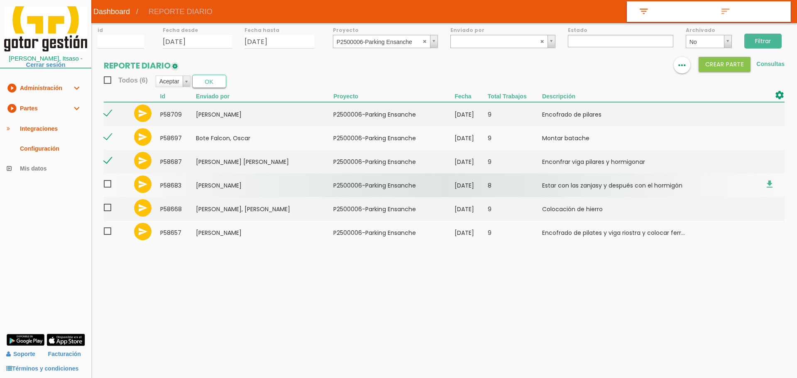
click at [108, 186] on span at bounding box center [111, 184] width 15 height 10
click at [0, 0] on input "checkbox" at bounding box center [0, 0] width 0 height 0
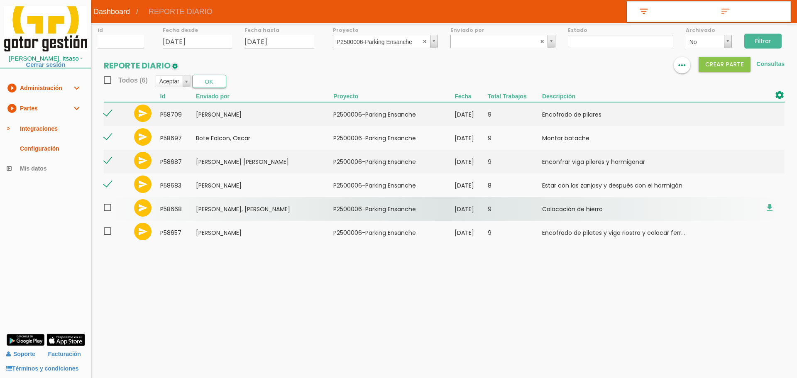
click at [107, 209] on span at bounding box center [111, 208] width 15 height 10
click at [0, 0] on input "checkbox" at bounding box center [0, 0] width 0 height 0
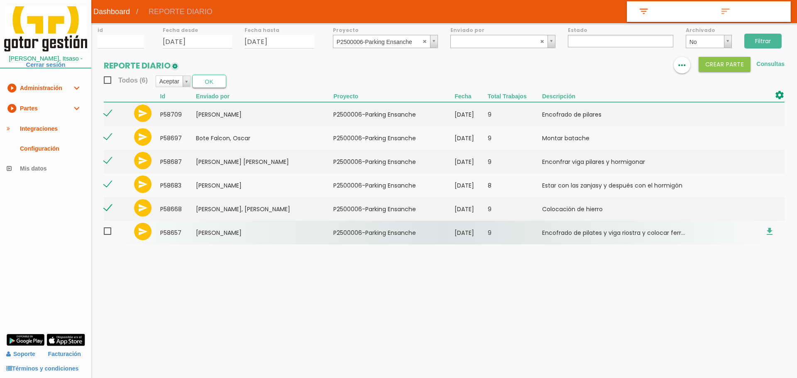
drag, startPoint x: 106, startPoint y: 229, endPoint x: 110, endPoint y: 222, distance: 8.1
click at [106, 229] on span at bounding box center [111, 231] width 15 height 10
click at [0, 0] on input "checkbox" at bounding box center [0, 0] width 0 height 0
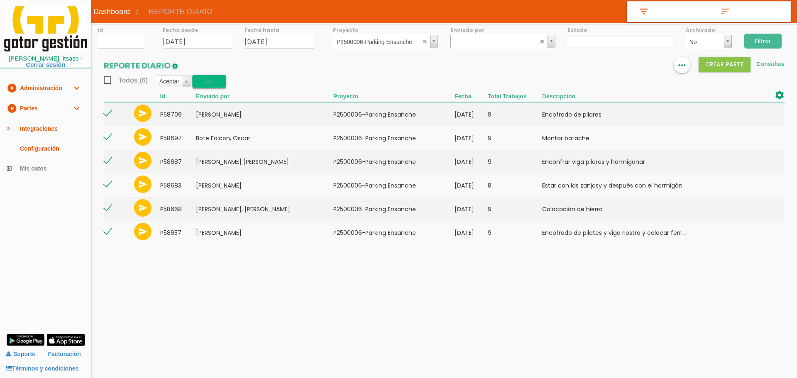
click at [212, 81] on button "OK" at bounding box center [209, 81] width 34 height 13
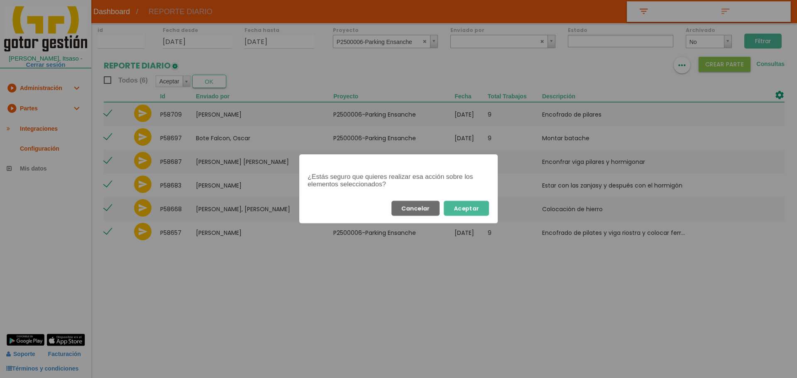
drag, startPoint x: 474, startPoint y: 205, endPoint x: 467, endPoint y: 194, distance: 13.6
click at [474, 206] on button "Aceptar" at bounding box center [466, 208] width 45 height 15
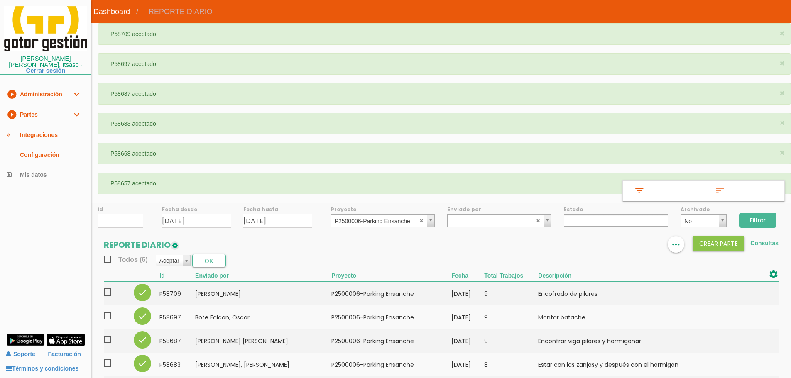
select select
click at [41, 110] on link "play_circle_filled Partes expand_more" at bounding box center [45, 115] width 91 height 20
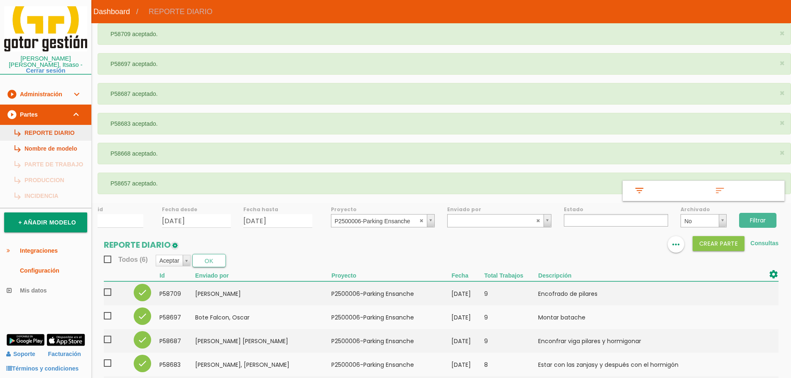
click at [48, 125] on link "subdirectory_arrow_right REPORTE DIARIO" at bounding box center [45, 133] width 91 height 16
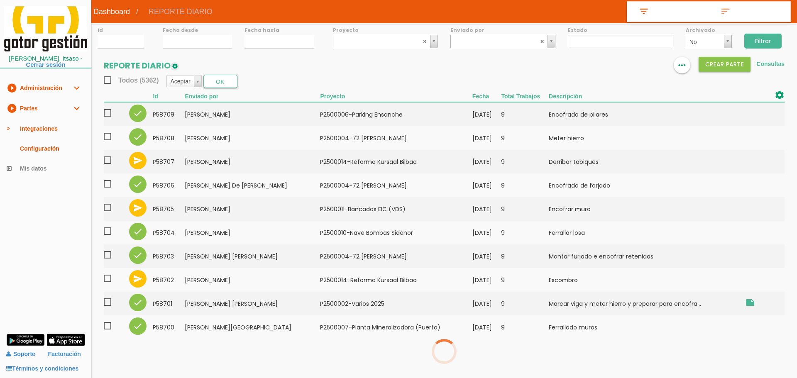
select select
